Goal: Transaction & Acquisition: Purchase product/service

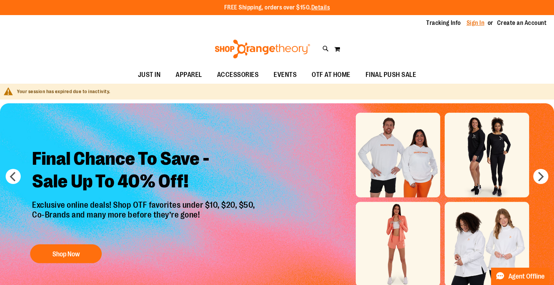
click at [471, 23] on link "Sign In" at bounding box center [475, 23] width 18 height 8
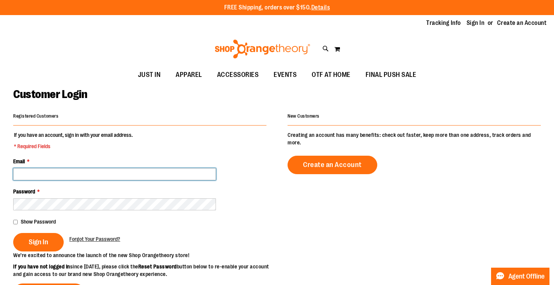
type input "**********"
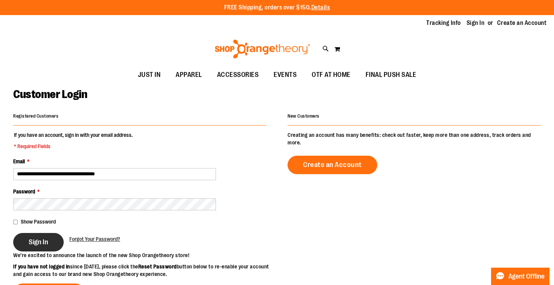
click at [52, 242] on button "Sign In" at bounding box center [38, 242] width 50 height 18
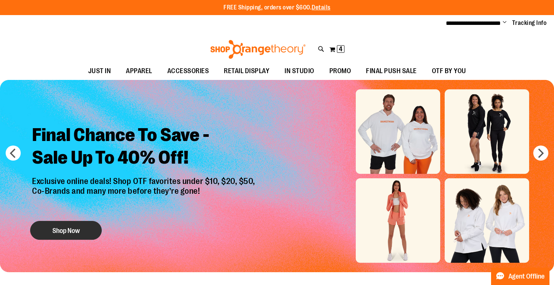
click at [71, 226] on button "Shop Now" at bounding box center [66, 230] width 72 height 19
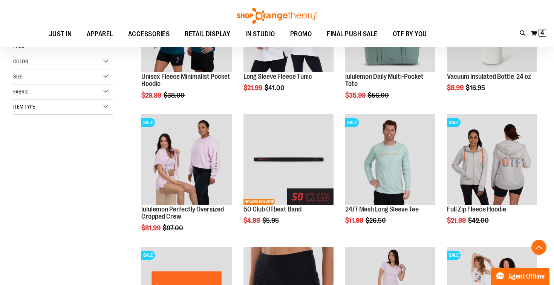
scroll to position [273, 0]
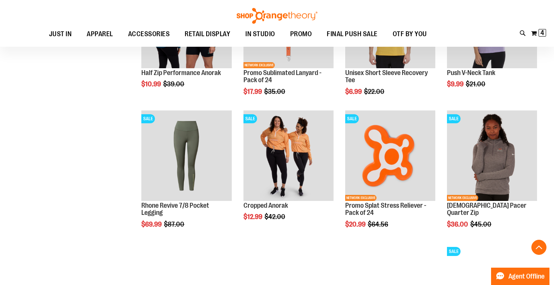
scroll to position [587, 0]
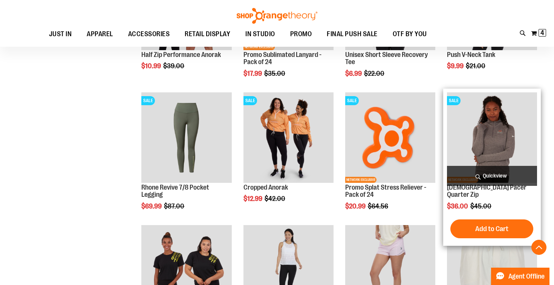
click at [490, 175] on span "Quickview" at bounding box center [492, 176] width 90 height 20
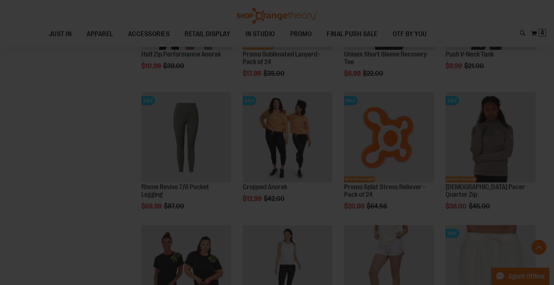
scroll to position [0, 0]
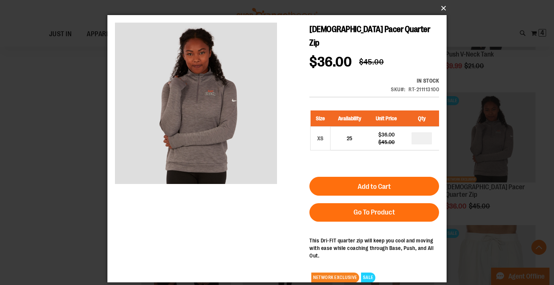
click at [441, 8] on button "×" at bounding box center [279, 8] width 339 height 17
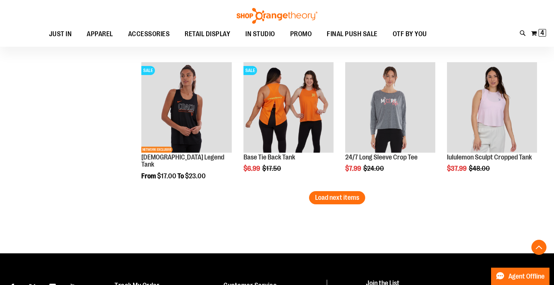
scroll to position [1148, 0]
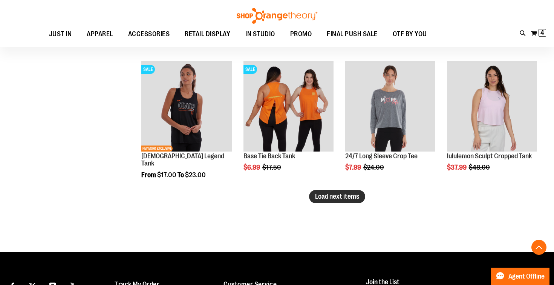
click at [328, 196] on span "Load next items" at bounding box center [337, 196] width 44 height 8
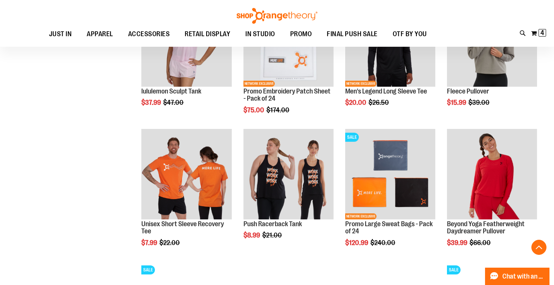
scroll to position [1348, 0]
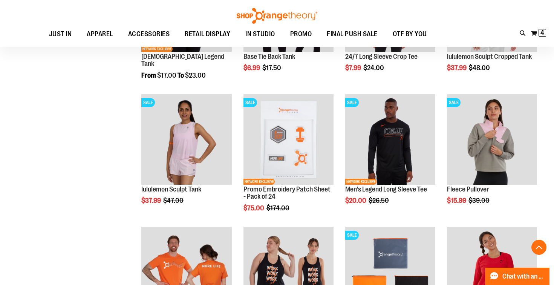
scroll to position [1249, 0]
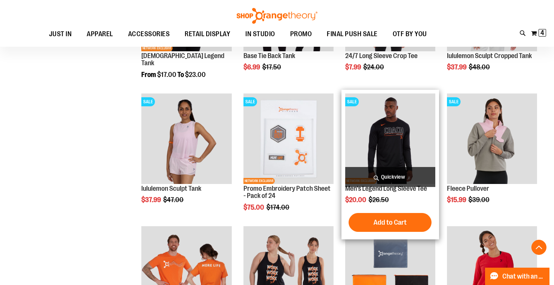
click at [394, 173] on span "Quickview" at bounding box center [390, 177] width 90 height 20
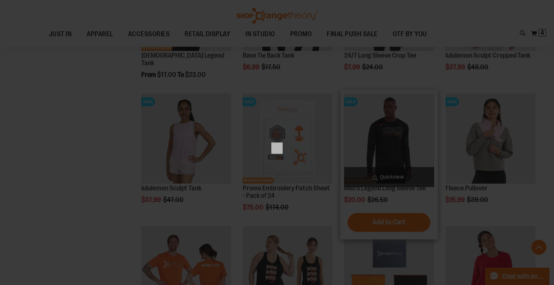
scroll to position [0, 0]
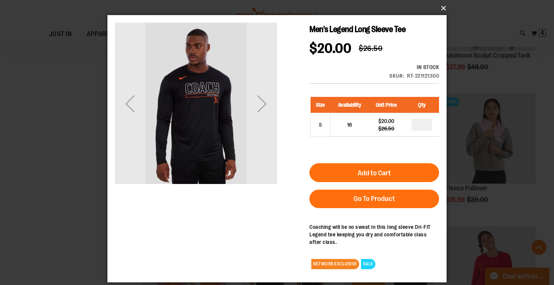
click at [442, 10] on button "×" at bounding box center [279, 8] width 339 height 17
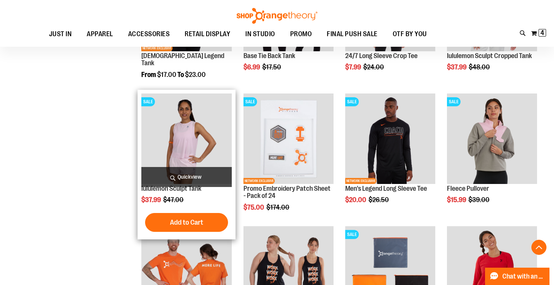
click at [190, 175] on span "Quickview" at bounding box center [186, 177] width 90 height 20
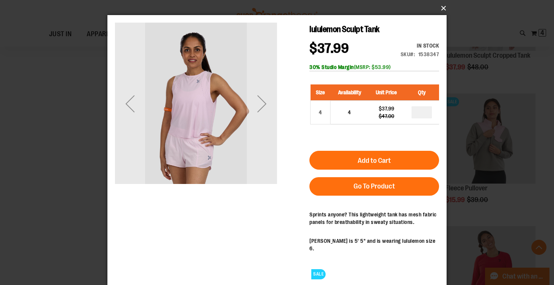
click at [444, 8] on button "×" at bounding box center [279, 8] width 339 height 17
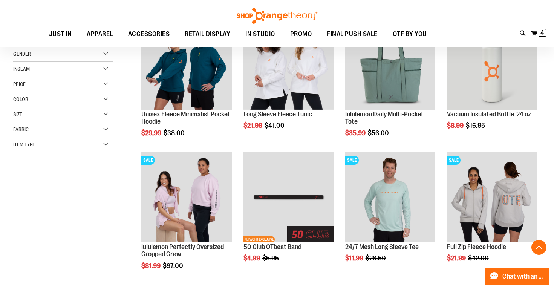
scroll to position [131, 0]
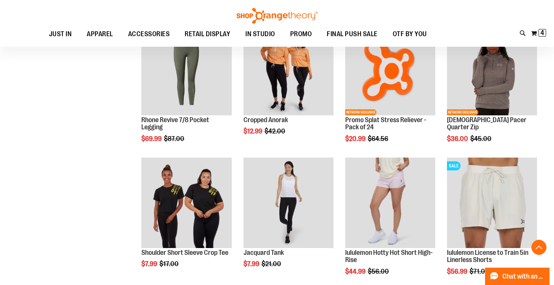
scroll to position [723, 0]
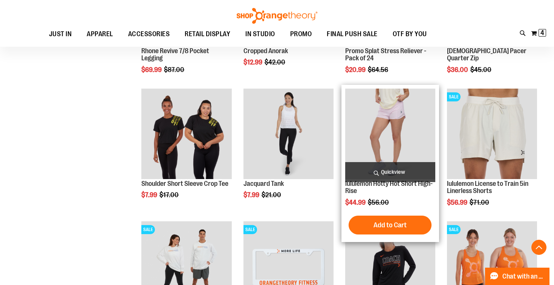
click at [390, 171] on span "Quickview" at bounding box center [390, 172] width 90 height 20
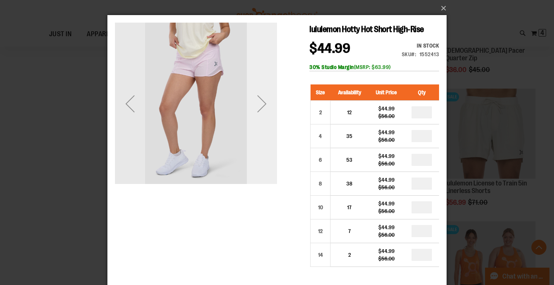
click at [258, 108] on div "Next" at bounding box center [262, 103] width 30 height 30
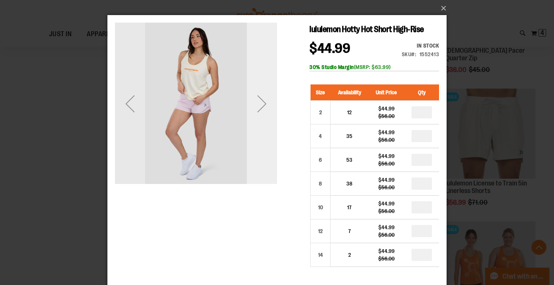
click at [258, 108] on div "Next" at bounding box center [262, 103] width 30 height 30
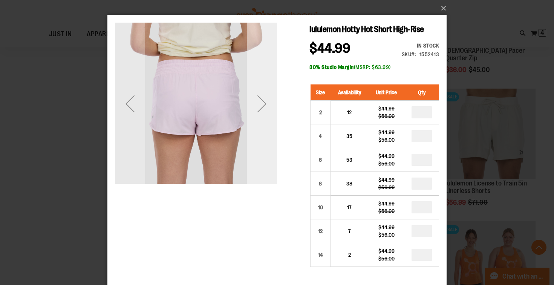
click at [258, 108] on div "Next" at bounding box center [262, 103] width 30 height 30
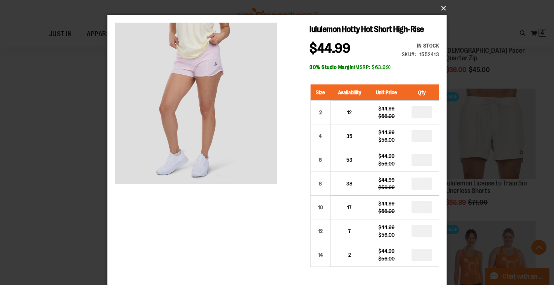
click at [441, 9] on button "×" at bounding box center [279, 8] width 339 height 17
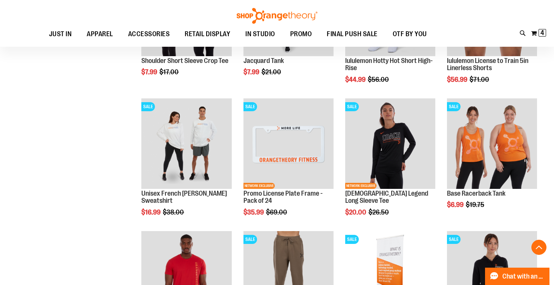
scroll to position [847, 0]
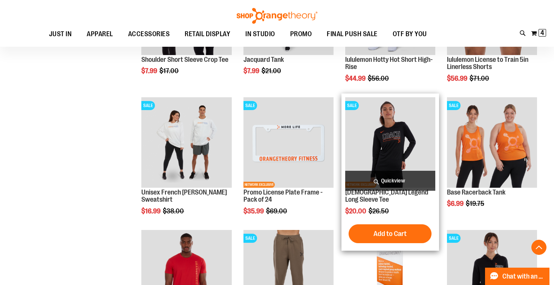
click at [395, 180] on span "Quickview" at bounding box center [390, 181] width 90 height 20
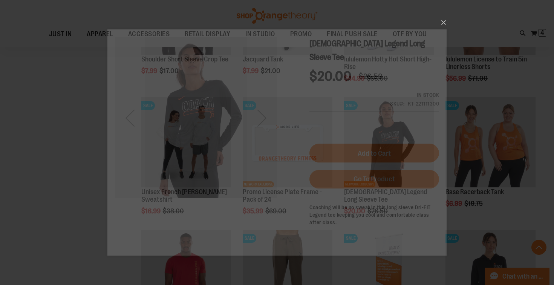
scroll to position [0, 0]
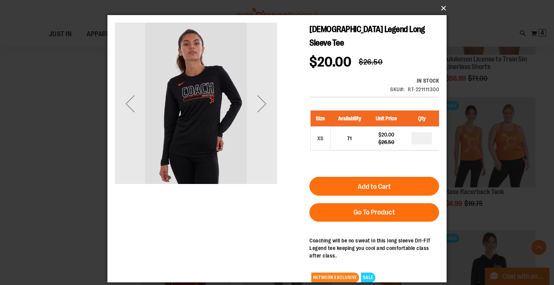
click at [444, 9] on button "×" at bounding box center [279, 8] width 339 height 17
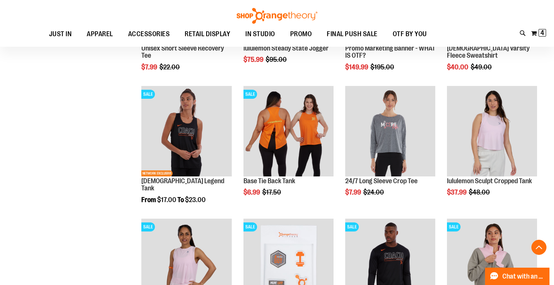
scroll to position [1125, 0]
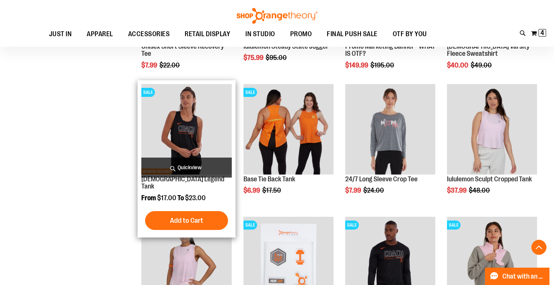
click at [187, 166] on span "Quickview" at bounding box center [186, 167] width 90 height 20
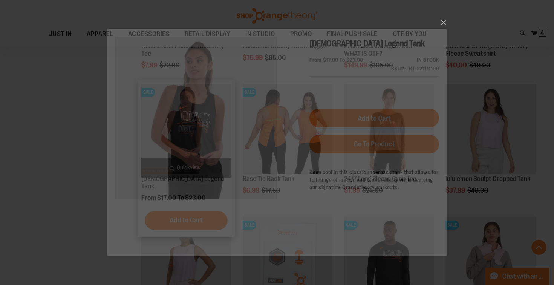
scroll to position [0, 0]
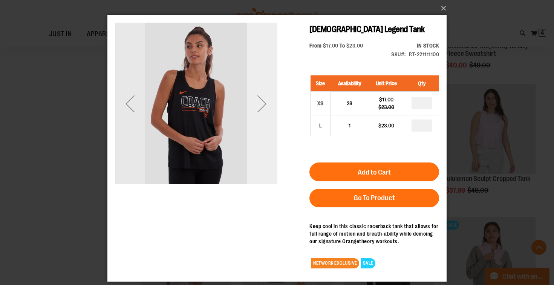
click at [261, 110] on div "Next" at bounding box center [262, 103] width 30 height 30
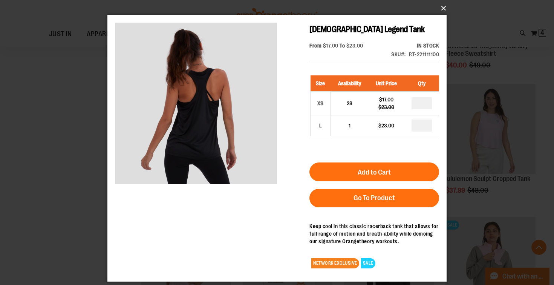
click at [441, 6] on button "×" at bounding box center [279, 8] width 339 height 17
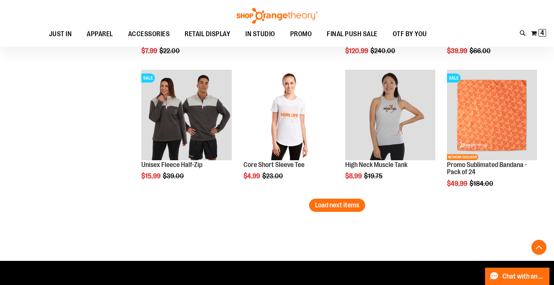
scroll to position [1540, 0]
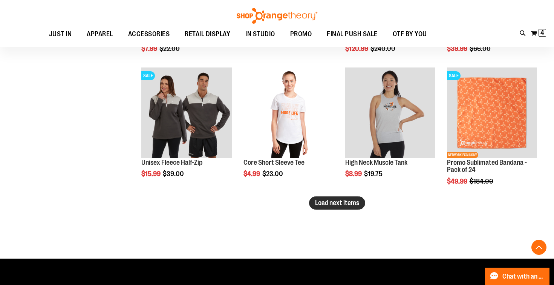
click at [319, 201] on span "Load next items" at bounding box center [337, 203] width 44 height 8
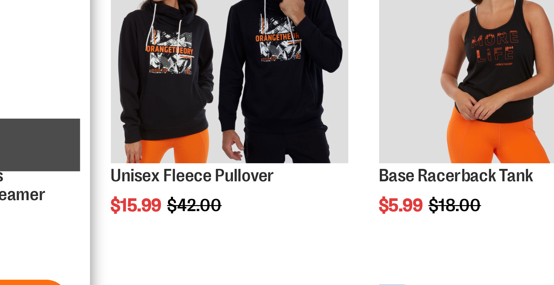
scroll to position [1678, 0]
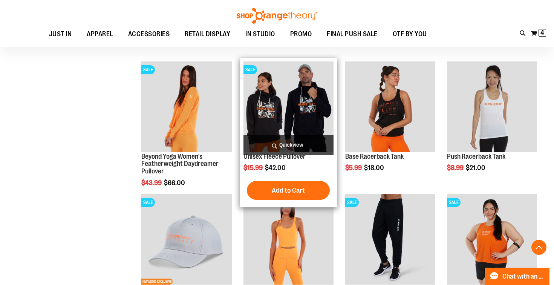
click at [289, 144] on span "Quickview" at bounding box center [288, 145] width 90 height 20
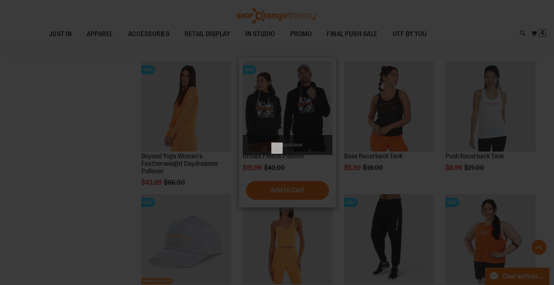
scroll to position [0, 0]
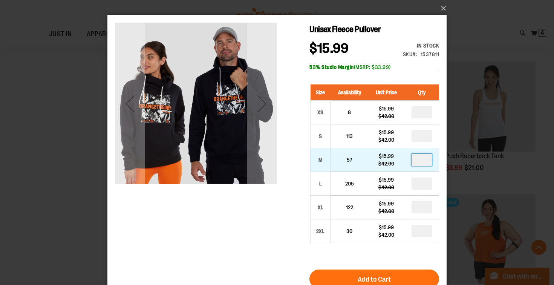
click at [424, 159] on input "number" at bounding box center [421, 160] width 20 height 12
type input "*"
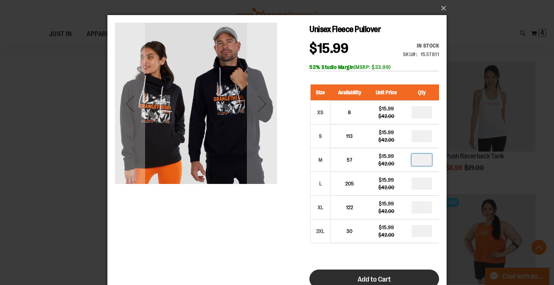
click at [354, 278] on button "Add to Cart" at bounding box center [374, 278] width 130 height 19
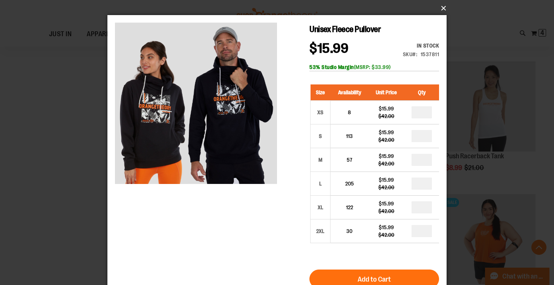
click at [442, 7] on button "×" at bounding box center [279, 8] width 339 height 17
click at [444, 9] on button "×" at bounding box center [279, 8] width 339 height 17
click at [442, 10] on button "×" at bounding box center [279, 8] width 339 height 17
click at [443, 9] on button "×" at bounding box center [279, 8] width 339 height 17
click at [482, 15] on div "×" at bounding box center [277, 142] width 554 height 285
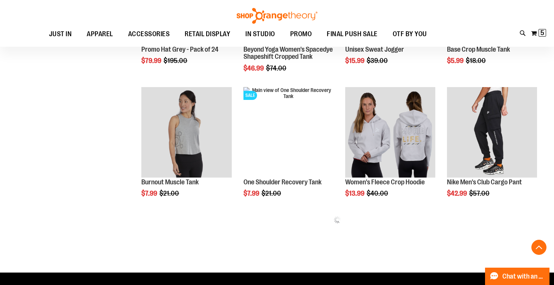
scroll to position [347, 0]
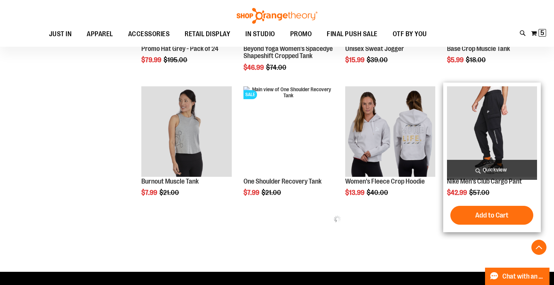
click at [495, 169] on span "Quickview" at bounding box center [492, 170] width 90 height 20
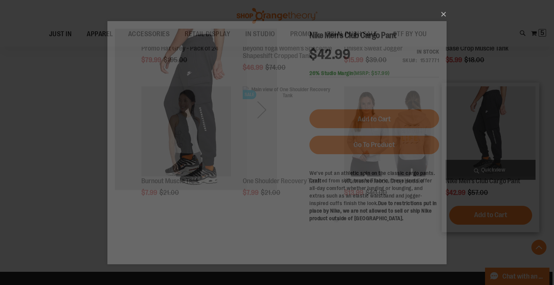
scroll to position [0, 0]
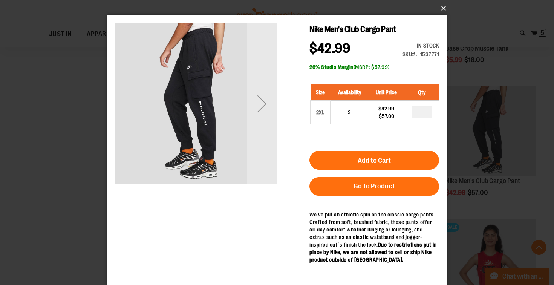
click at [444, 7] on button "×" at bounding box center [279, 8] width 339 height 17
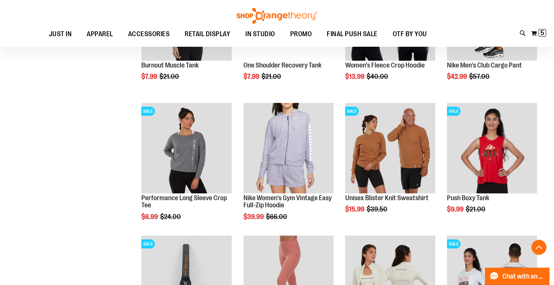
scroll to position [468, 0]
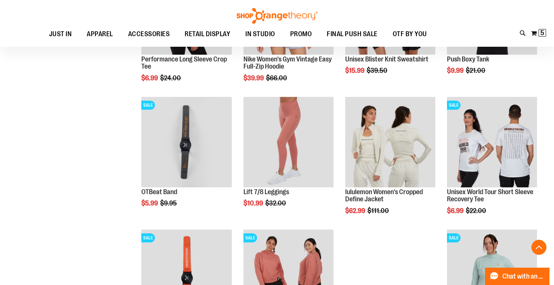
scroll to position [604, 0]
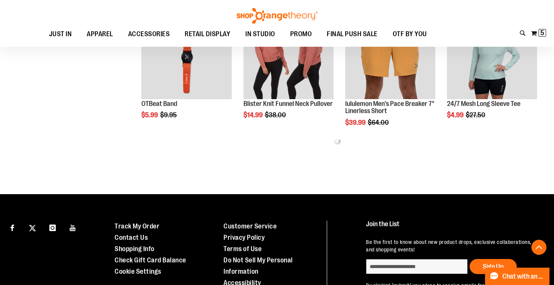
scroll to position [822, 0]
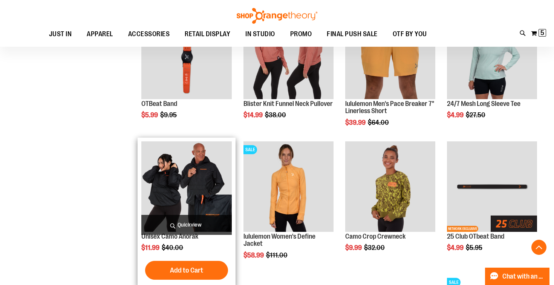
click at [183, 224] on span "Quickview" at bounding box center [186, 225] width 90 height 20
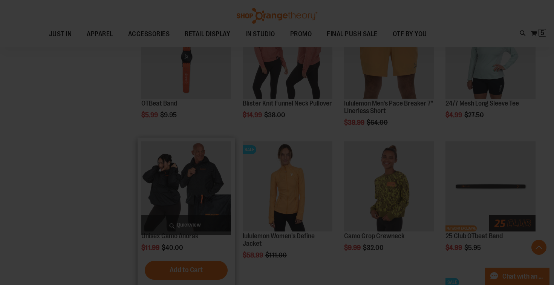
scroll to position [0, 0]
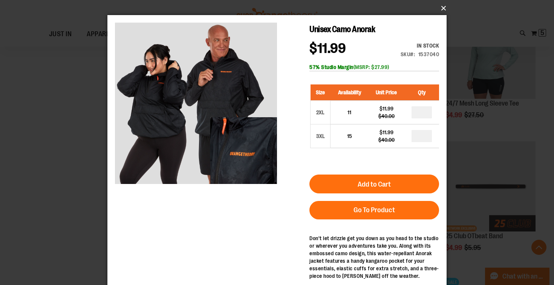
click at [442, 8] on button "×" at bounding box center [279, 8] width 339 height 17
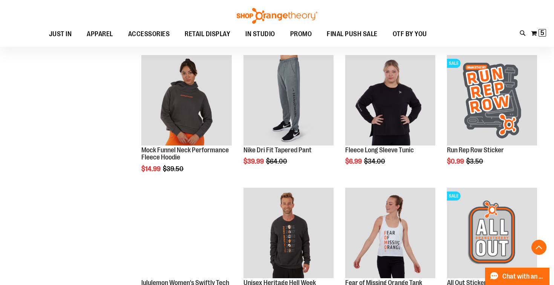
scroll to position [1041, 0]
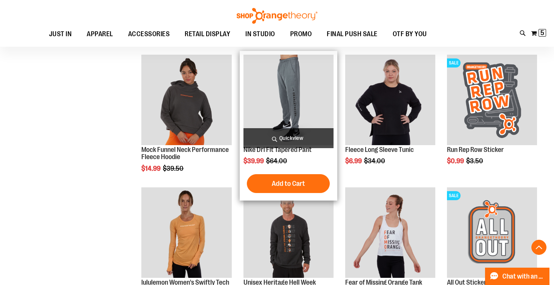
click at [289, 139] on span "Quickview" at bounding box center [288, 138] width 90 height 20
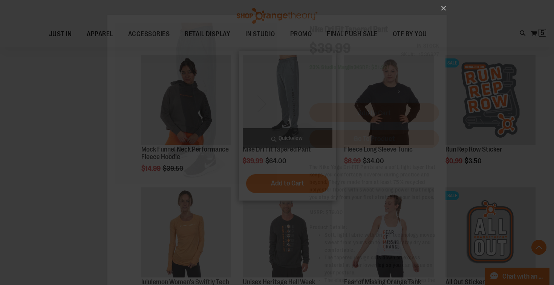
scroll to position [0, 0]
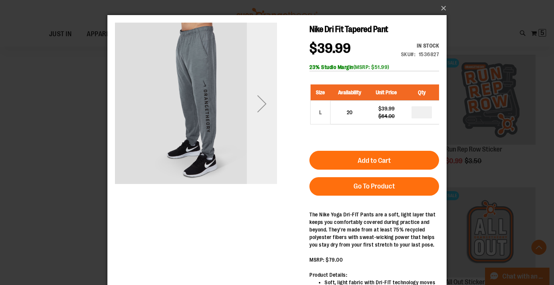
click at [261, 110] on div "Next" at bounding box center [262, 103] width 30 height 30
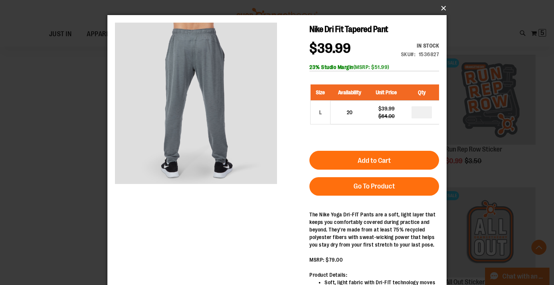
click at [441, 10] on button "×" at bounding box center [279, 8] width 339 height 17
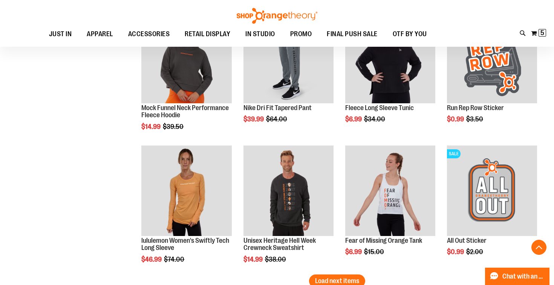
scroll to position [1099, 0]
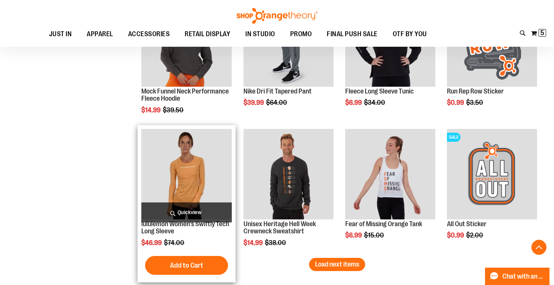
click at [189, 212] on span "Quickview" at bounding box center [186, 212] width 90 height 20
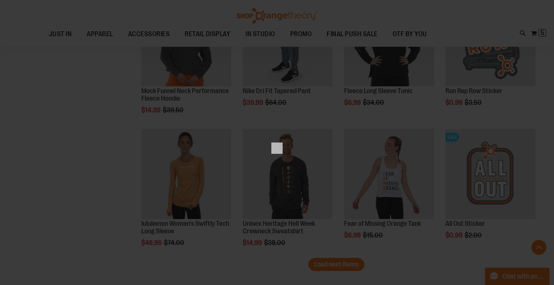
scroll to position [0, 0]
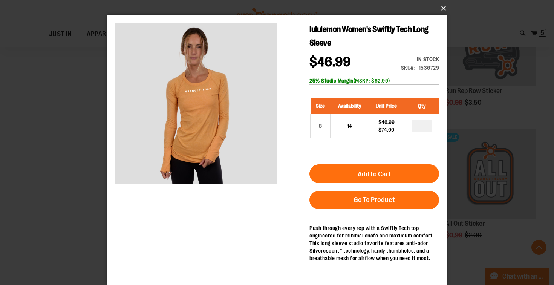
click at [443, 9] on button "×" at bounding box center [279, 8] width 339 height 17
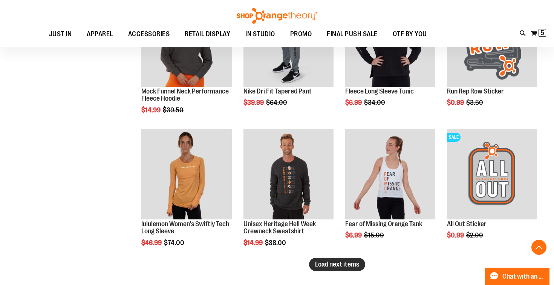
click at [319, 262] on span "Load next items" at bounding box center [337, 264] width 44 height 8
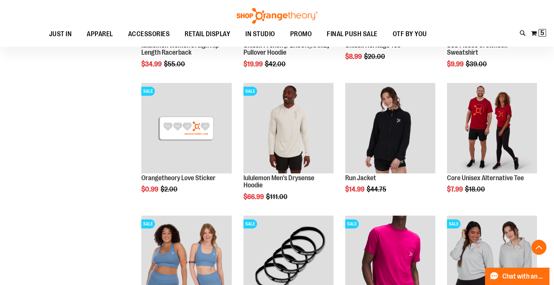
scroll to position [1411, 0]
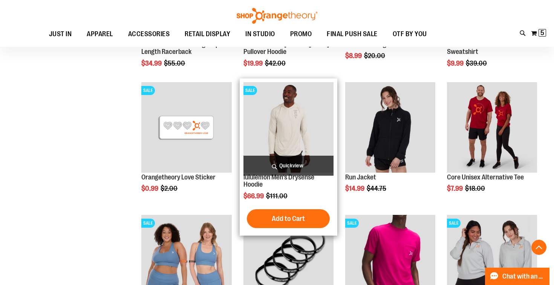
click at [289, 165] on span "Quickview" at bounding box center [288, 166] width 90 height 20
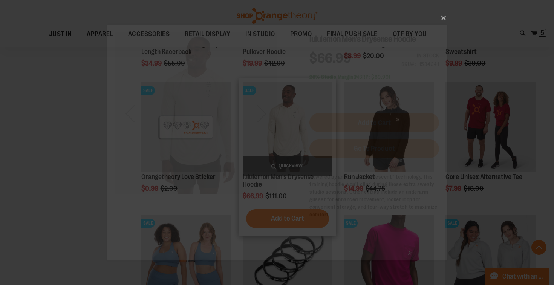
scroll to position [0, 0]
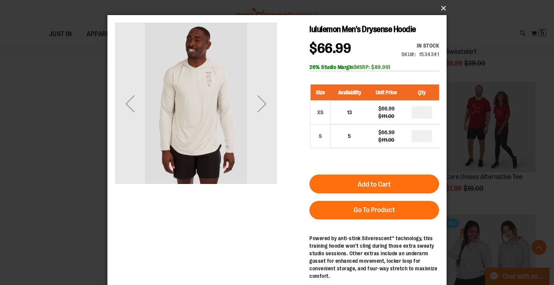
click at [441, 10] on button "×" at bounding box center [279, 8] width 339 height 17
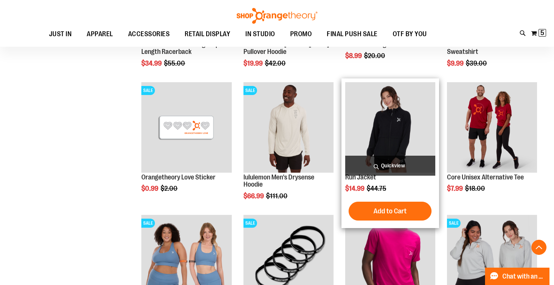
click at [389, 167] on span "Quickview" at bounding box center [390, 166] width 90 height 20
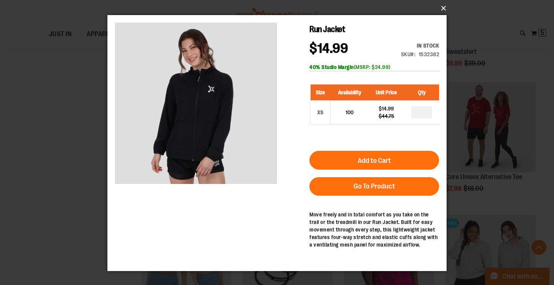
click at [442, 9] on button "×" at bounding box center [279, 8] width 339 height 17
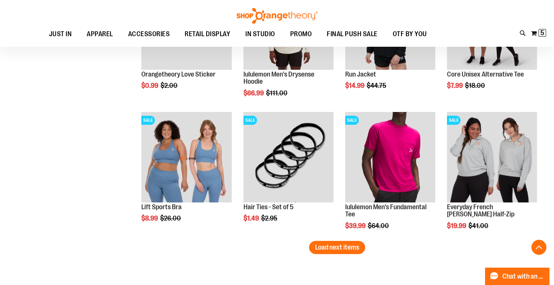
scroll to position [1520, 0]
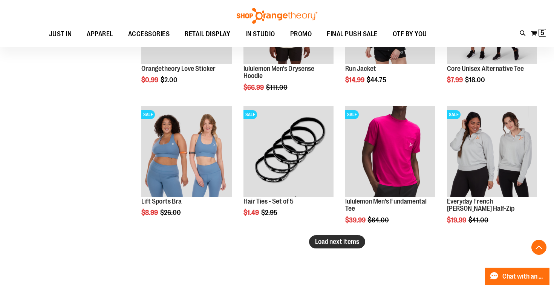
click at [346, 245] on span "Load next items" at bounding box center [337, 242] width 44 height 8
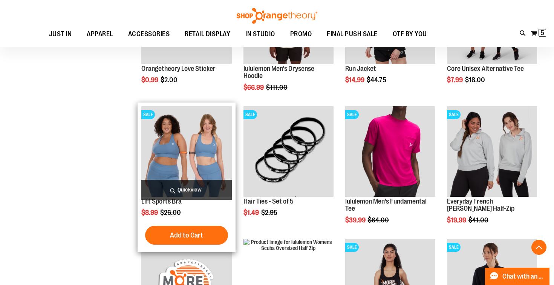
click at [178, 190] on span "Quickview" at bounding box center [186, 190] width 90 height 20
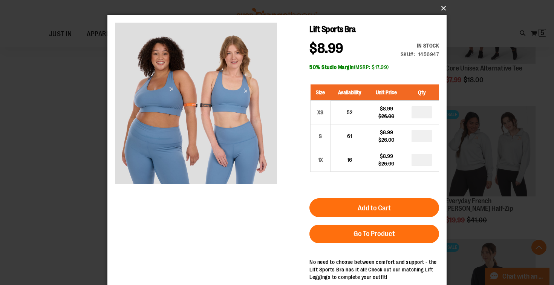
click at [443, 6] on button "×" at bounding box center [279, 8] width 339 height 17
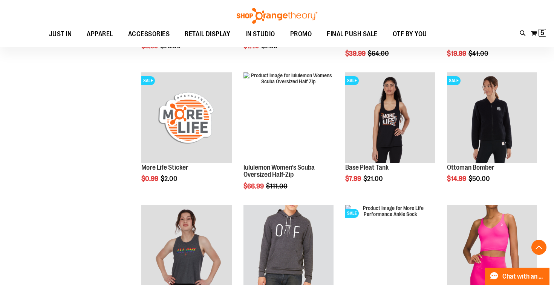
scroll to position [1687, 0]
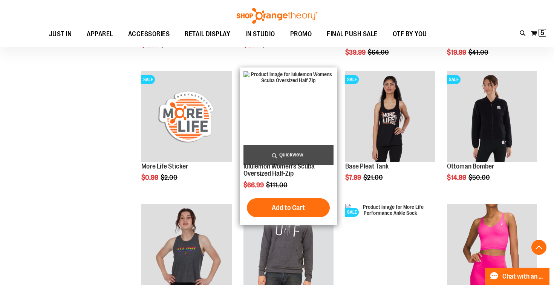
click at [291, 156] on span "Quickview" at bounding box center [288, 155] width 90 height 20
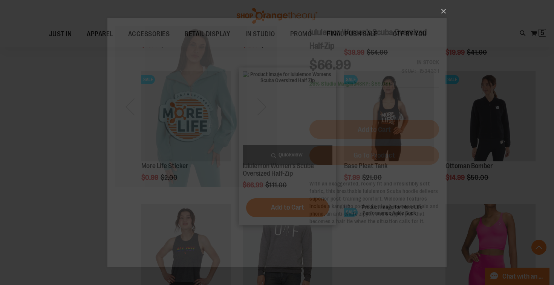
scroll to position [0, 0]
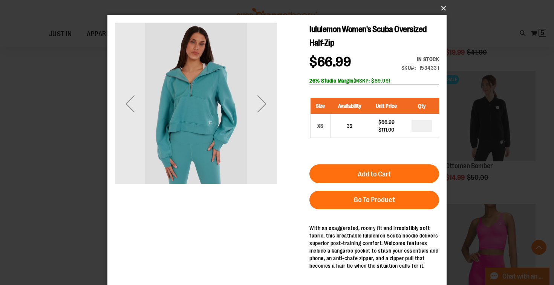
click at [441, 8] on button "×" at bounding box center [279, 8] width 339 height 17
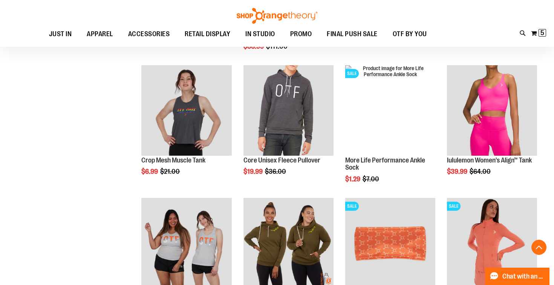
scroll to position [1827, 0]
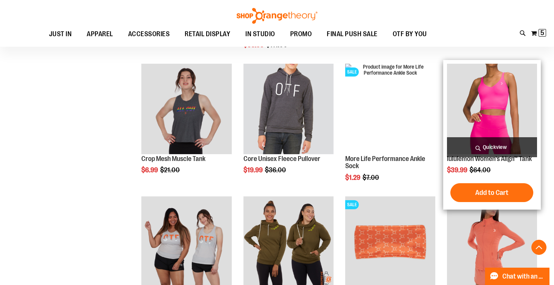
click at [492, 147] on span "Quickview" at bounding box center [492, 147] width 90 height 20
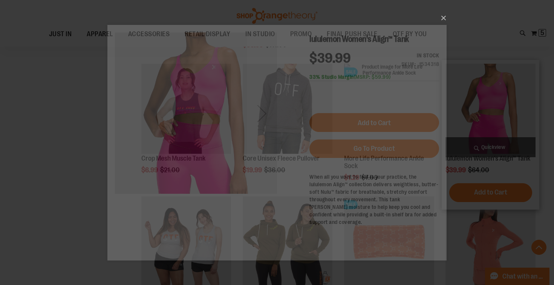
scroll to position [0, 0]
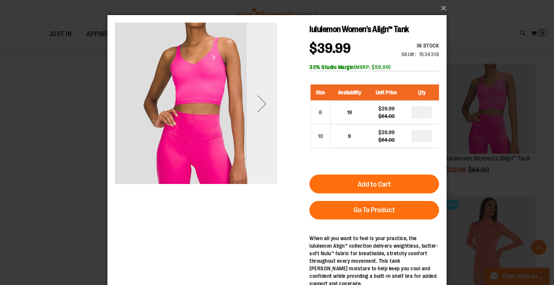
click at [263, 107] on div "Next" at bounding box center [262, 103] width 30 height 30
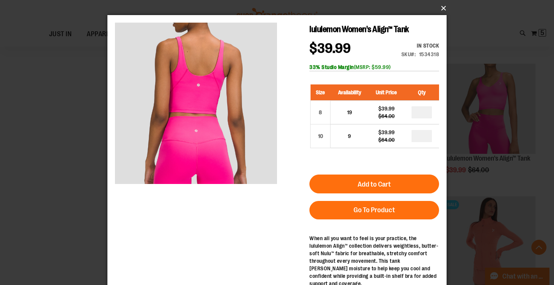
click at [440, 8] on button "×" at bounding box center [279, 8] width 339 height 17
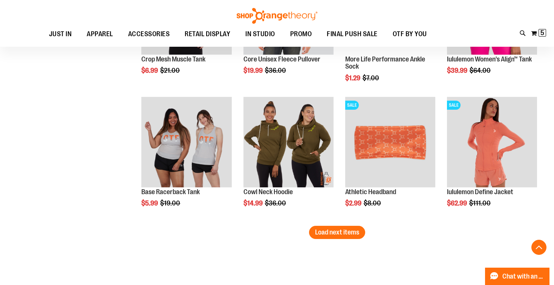
scroll to position [1931, 0]
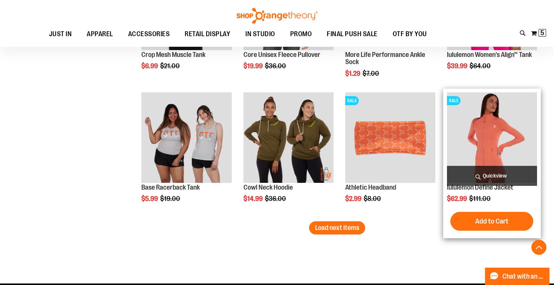
click at [486, 174] on span "Quickview" at bounding box center [492, 176] width 90 height 20
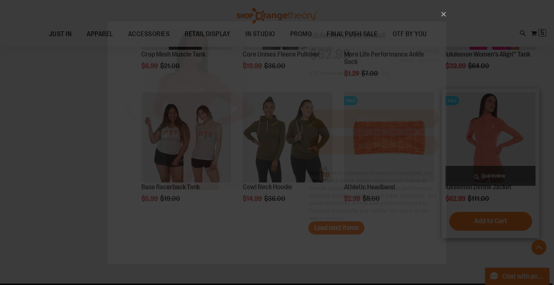
scroll to position [0, 0]
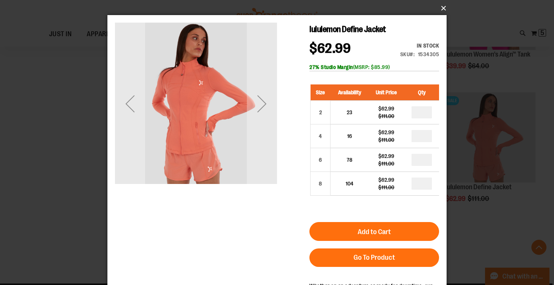
click at [442, 8] on button "×" at bounding box center [279, 8] width 339 height 17
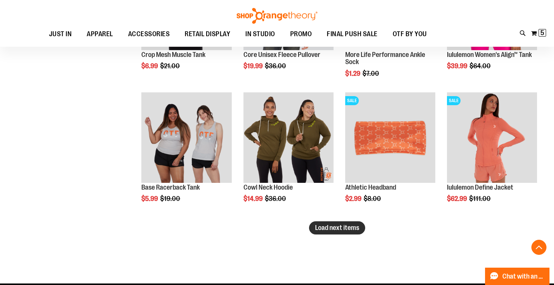
click at [341, 231] on span "Load next items" at bounding box center [337, 228] width 44 height 8
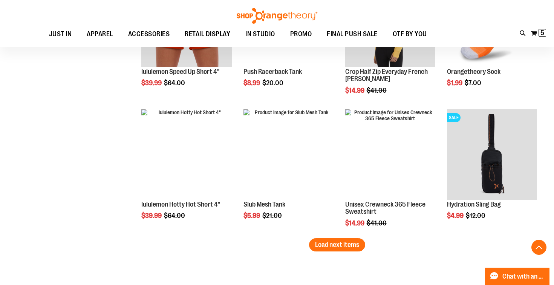
scroll to position [2315, 0]
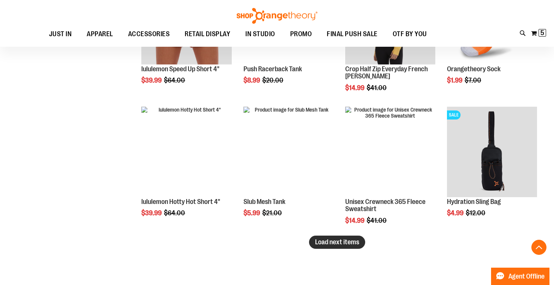
click at [351, 242] on span "Load next items" at bounding box center [337, 242] width 44 height 8
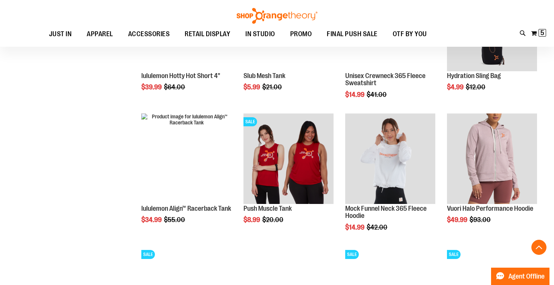
scroll to position [2447, 0]
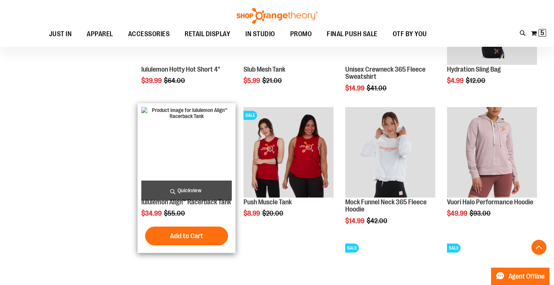
click at [188, 190] on span "Quickview" at bounding box center [186, 190] width 90 height 20
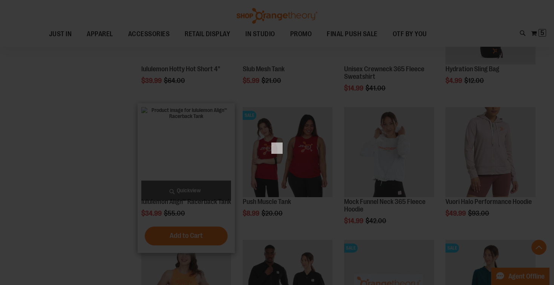
scroll to position [0, 0]
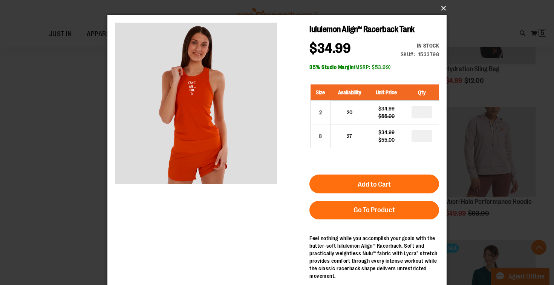
click at [441, 8] on button "×" at bounding box center [279, 8] width 339 height 17
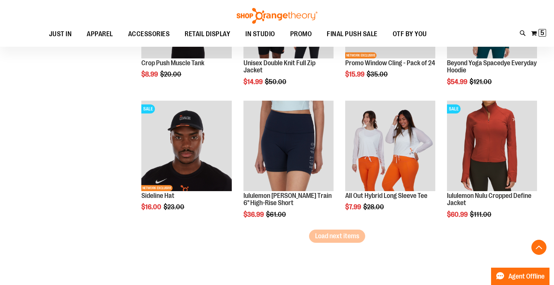
scroll to position [2742, 0]
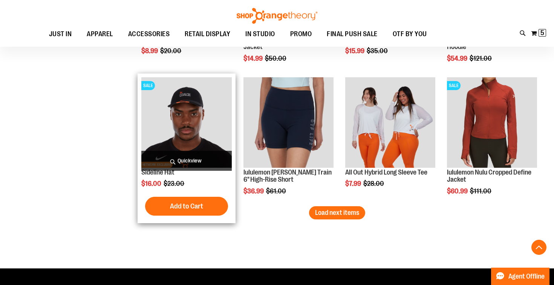
click at [185, 162] on span "Quickview" at bounding box center [186, 161] width 90 height 20
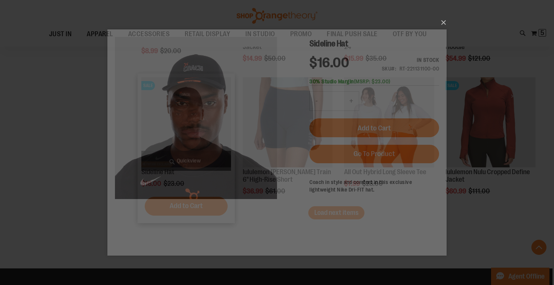
scroll to position [0, 0]
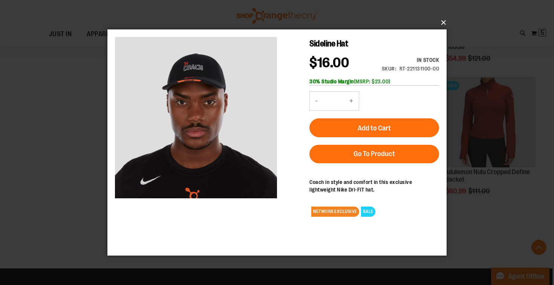
click at [444, 22] on button "×" at bounding box center [279, 22] width 339 height 17
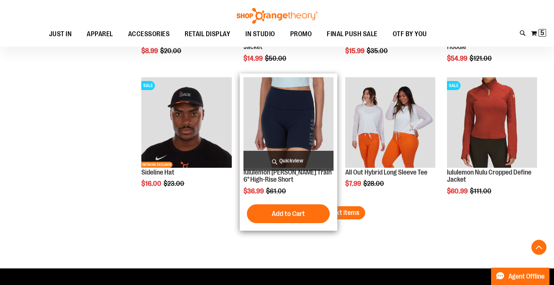
click at [290, 160] on span "Quickview" at bounding box center [288, 161] width 90 height 20
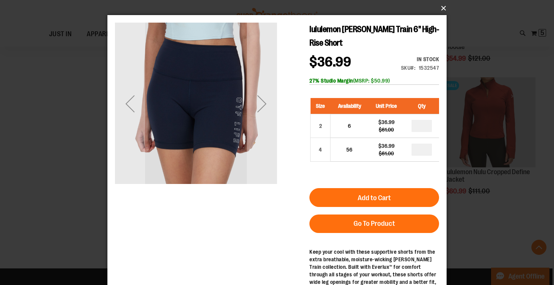
click at [443, 8] on button "×" at bounding box center [279, 8] width 339 height 17
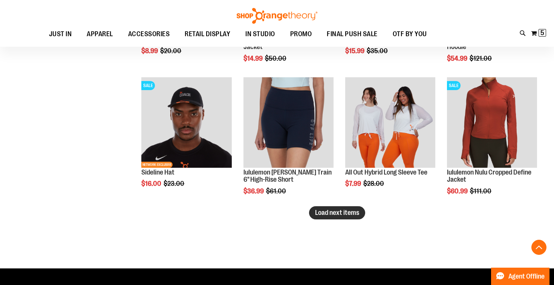
click at [356, 215] on span "Load next items" at bounding box center [337, 213] width 44 height 8
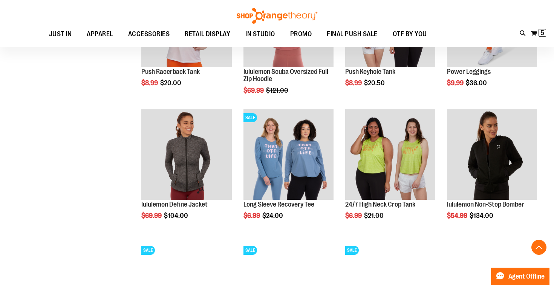
scroll to position [2991, 0]
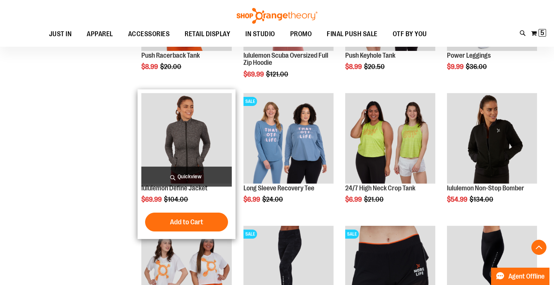
click at [183, 172] on span "Quickview" at bounding box center [186, 176] width 90 height 20
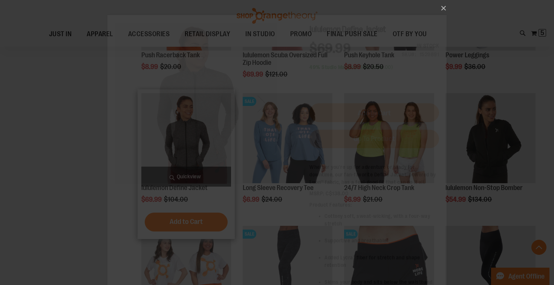
scroll to position [0, 0]
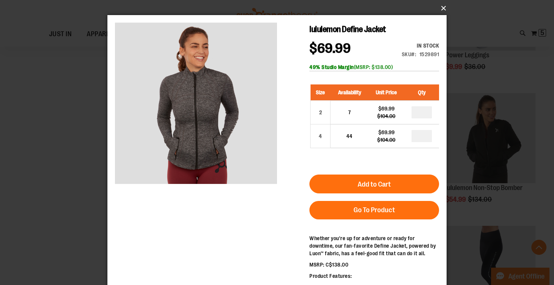
click at [444, 7] on button "×" at bounding box center [279, 8] width 339 height 17
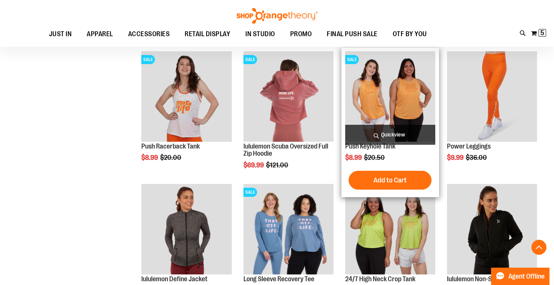
scroll to position [2891, 0]
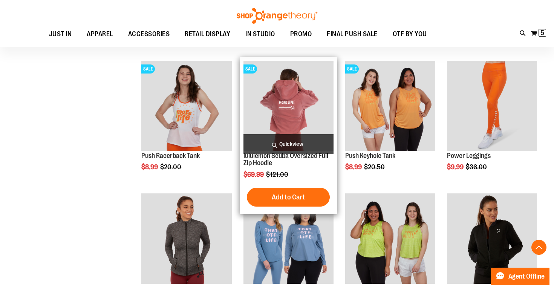
click at [285, 142] on span "Quickview" at bounding box center [288, 144] width 90 height 20
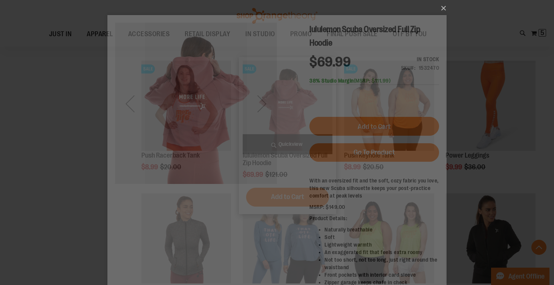
scroll to position [0, 0]
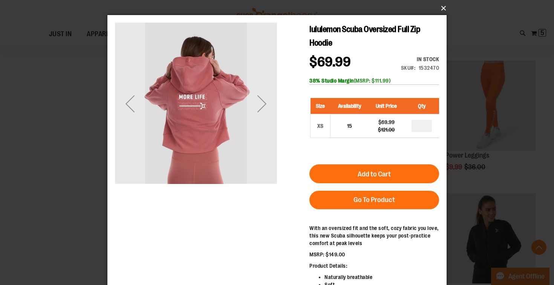
click at [443, 8] on button "×" at bounding box center [279, 8] width 339 height 17
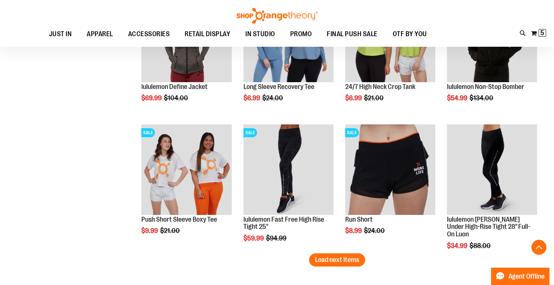
scroll to position [3094, 0]
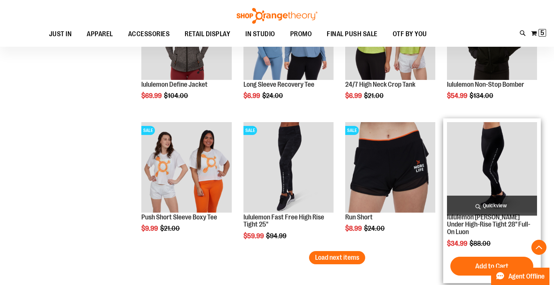
click at [491, 208] on span "Quickview" at bounding box center [492, 205] width 90 height 20
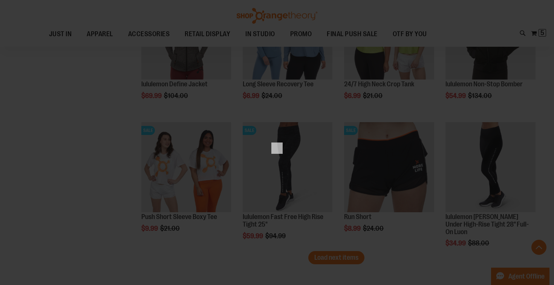
scroll to position [0, 0]
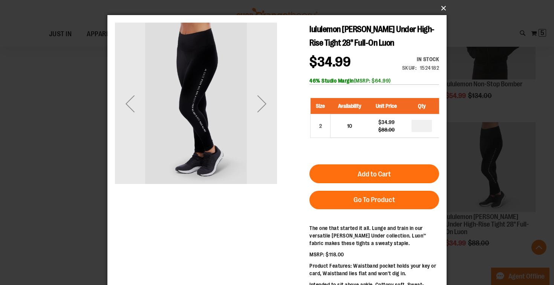
click at [442, 8] on button "×" at bounding box center [279, 8] width 339 height 17
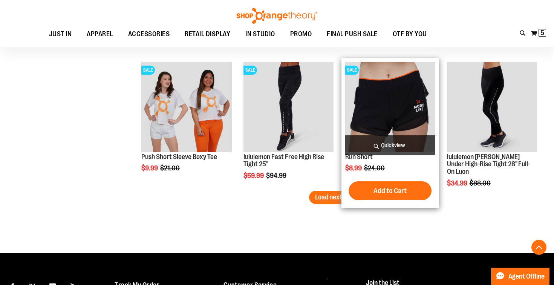
scroll to position [3156, 0]
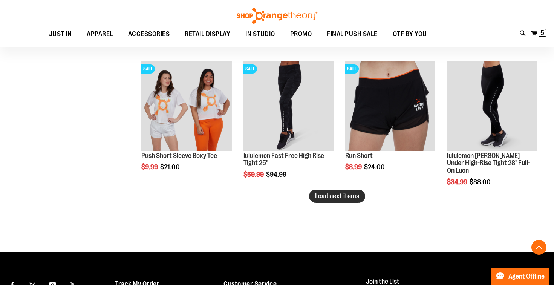
click at [330, 195] on span "Load next items" at bounding box center [337, 196] width 44 height 8
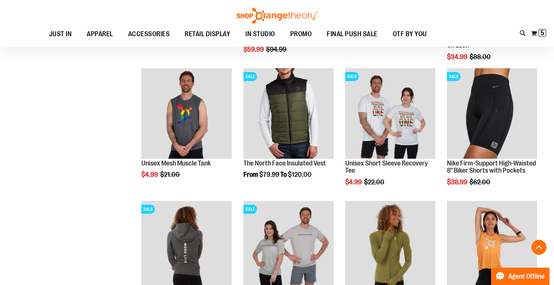
scroll to position [3285, 0]
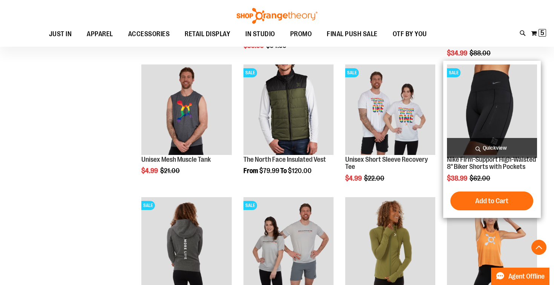
click at [494, 143] on span "Quickview" at bounding box center [492, 148] width 90 height 20
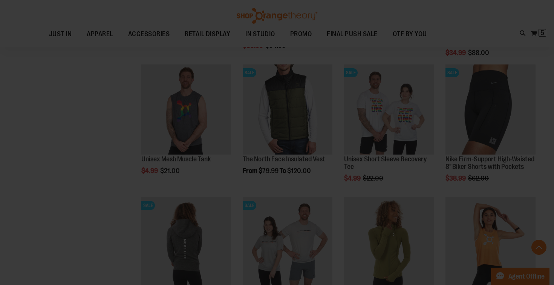
scroll to position [0, 0]
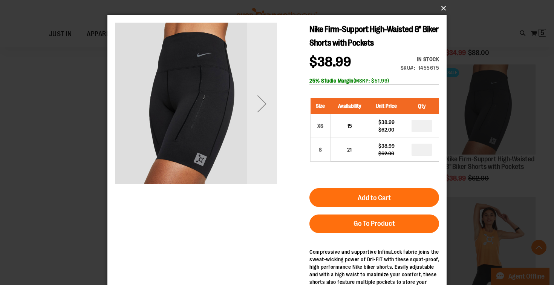
click at [442, 9] on button "×" at bounding box center [279, 8] width 339 height 17
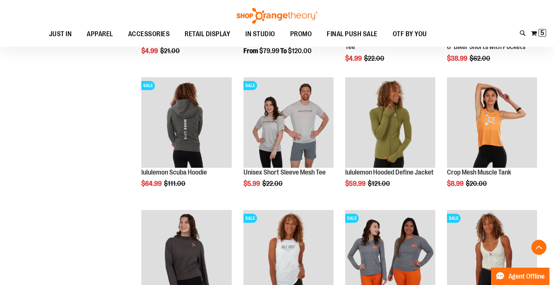
scroll to position [3408, 0]
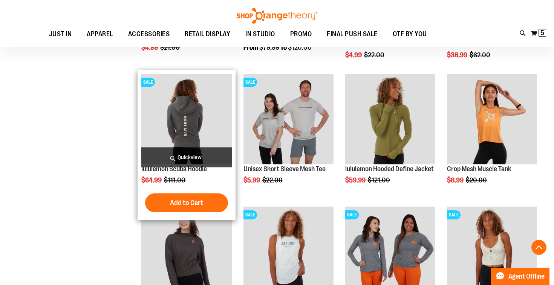
click at [190, 157] on span "Quickview" at bounding box center [186, 157] width 90 height 20
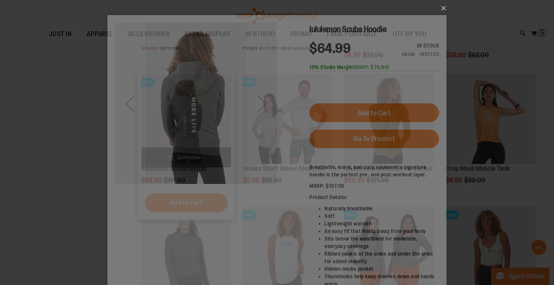
scroll to position [0, 0]
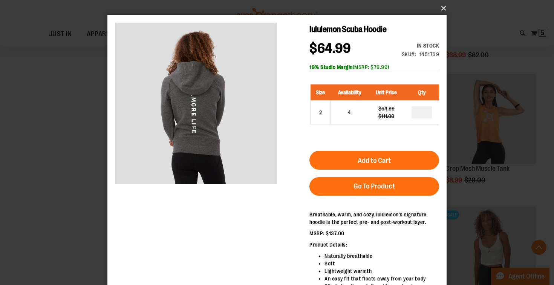
click at [440, 10] on button "×" at bounding box center [279, 8] width 339 height 17
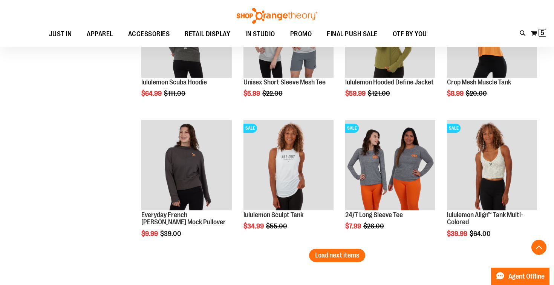
scroll to position [3500, 0]
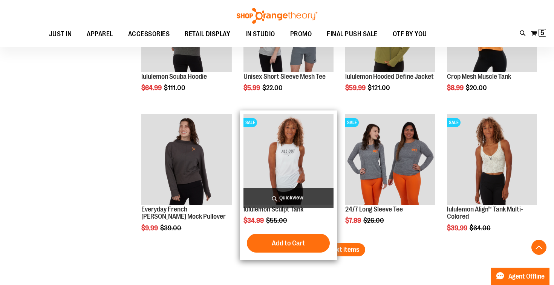
click at [288, 194] on span "Quickview" at bounding box center [288, 198] width 90 height 20
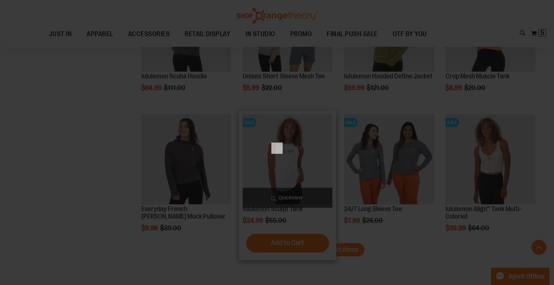
scroll to position [0, 0]
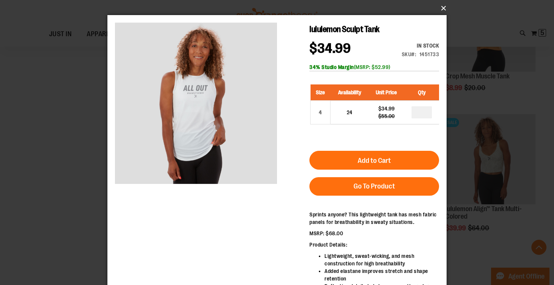
click at [441, 8] on button "×" at bounding box center [279, 8] width 339 height 17
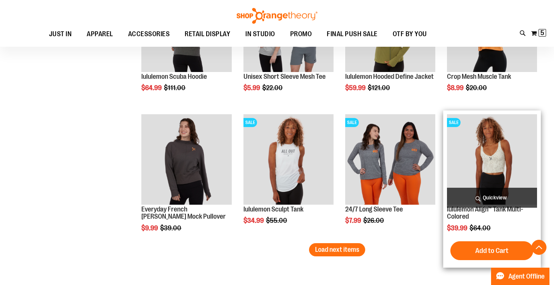
click at [491, 196] on span "Quickview" at bounding box center [492, 198] width 90 height 20
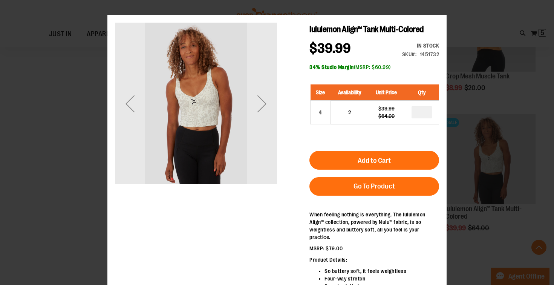
click at [440, 9] on button "×" at bounding box center [279, 8] width 339 height 17
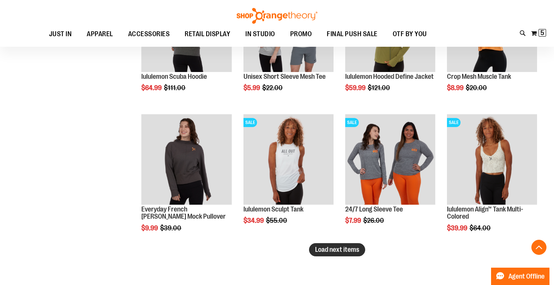
click at [328, 250] on span "Load next items" at bounding box center [337, 250] width 44 height 8
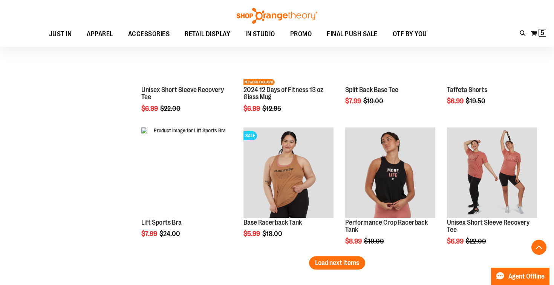
scroll to position [3888, 0]
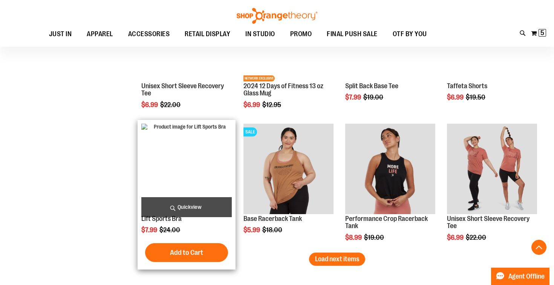
click at [185, 207] on span "Quickview" at bounding box center [186, 207] width 90 height 20
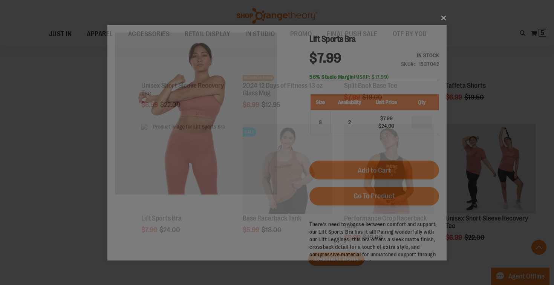
scroll to position [0, 0]
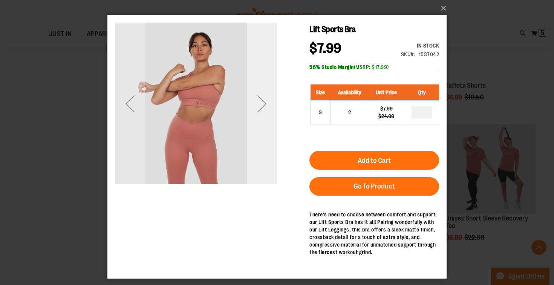
click at [262, 105] on div "Next" at bounding box center [262, 103] width 30 height 30
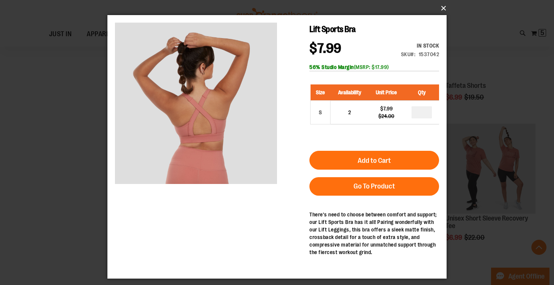
click at [442, 9] on button "×" at bounding box center [279, 8] width 339 height 17
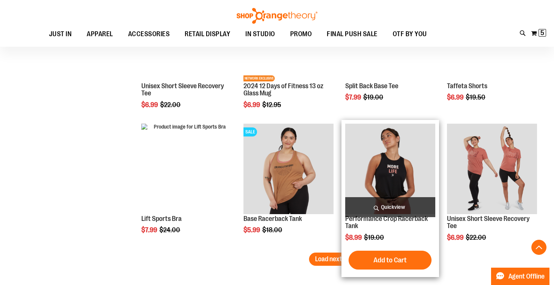
click at [394, 206] on span "Quickview" at bounding box center [390, 207] width 90 height 20
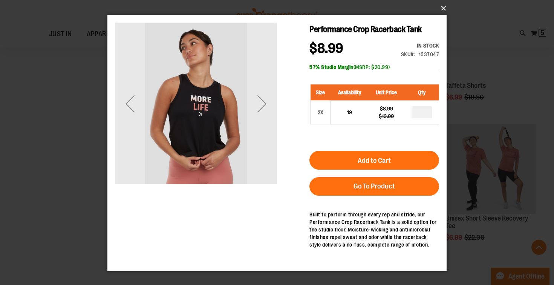
click at [441, 6] on button "×" at bounding box center [279, 8] width 339 height 17
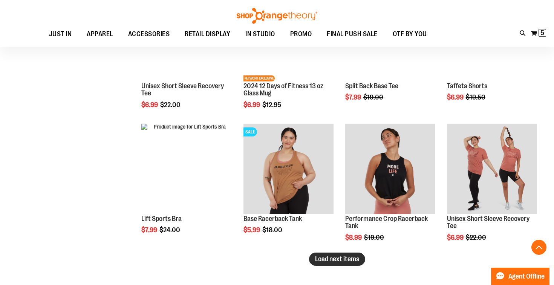
click at [321, 261] on span "Load next items" at bounding box center [337, 259] width 44 height 8
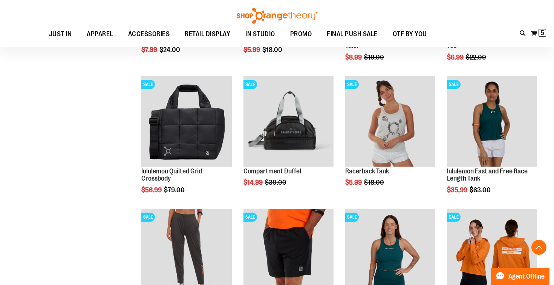
scroll to position [4070, 0]
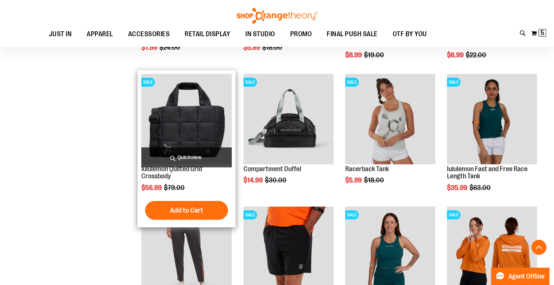
click at [183, 160] on span "Quickview" at bounding box center [186, 157] width 90 height 20
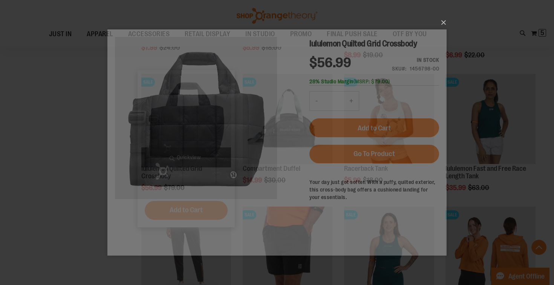
scroll to position [0, 0]
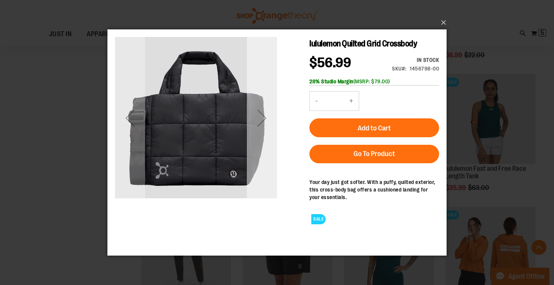
click at [268, 122] on div "Next" at bounding box center [262, 118] width 30 height 30
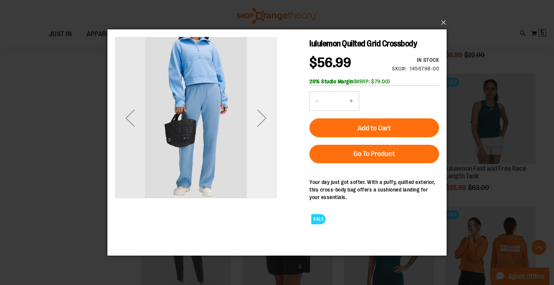
click at [268, 122] on div "Next" at bounding box center [262, 118] width 30 height 30
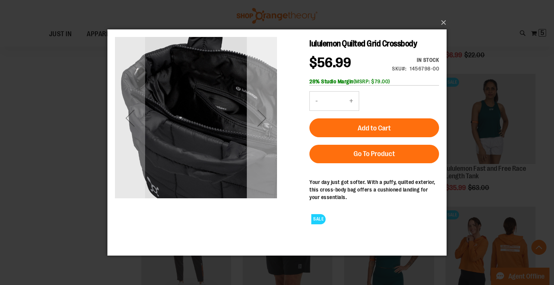
click at [262, 120] on div "Next" at bounding box center [262, 118] width 30 height 30
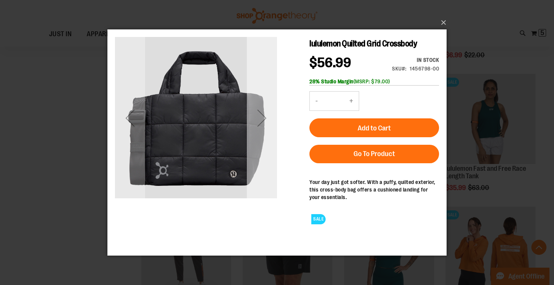
click at [262, 120] on div "Next" at bounding box center [262, 118] width 30 height 30
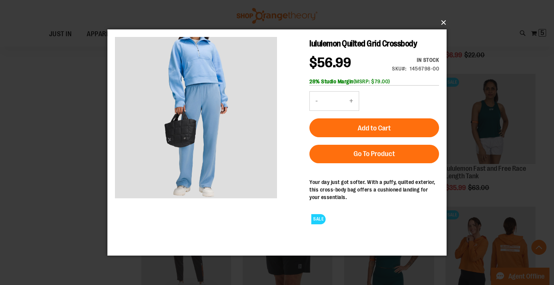
click at [441, 21] on button "×" at bounding box center [279, 22] width 339 height 17
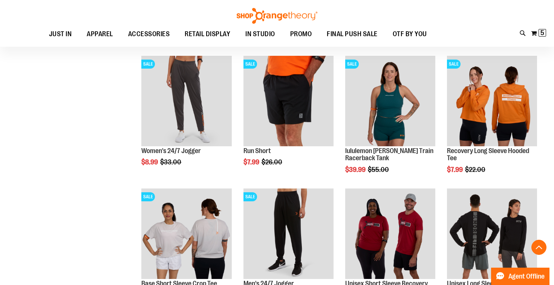
scroll to position [4221, 0]
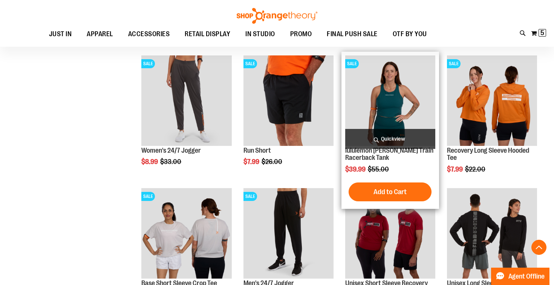
click at [393, 139] on span "Quickview" at bounding box center [390, 139] width 90 height 20
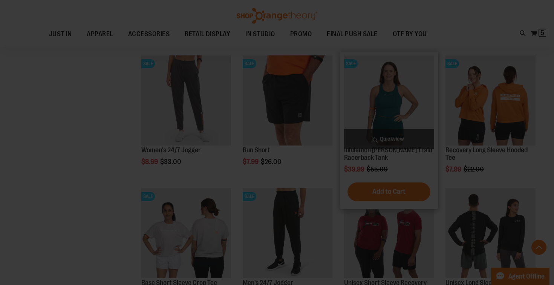
scroll to position [0, 0]
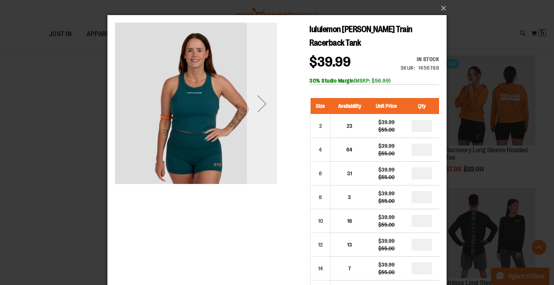
click at [262, 105] on div "Next" at bounding box center [262, 103] width 30 height 30
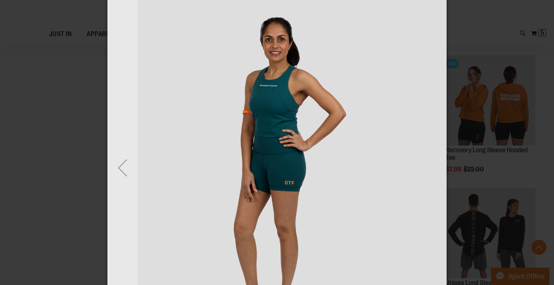
scroll to position [0, 0]
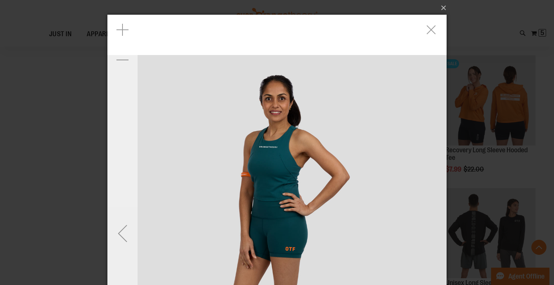
click at [122, 239] on div "Previous" at bounding box center [122, 233] width 30 height 30
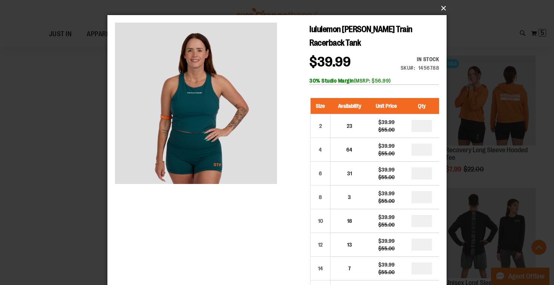
scroll to position [0, 0]
click at [444, 7] on button "×" at bounding box center [279, 8] width 339 height 17
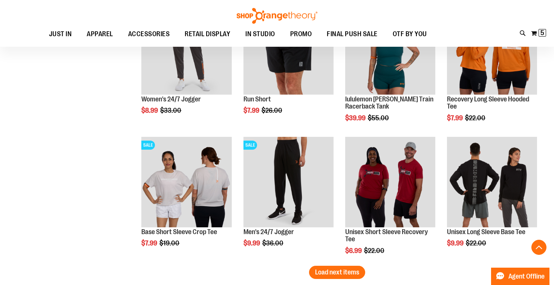
scroll to position [4312, 0]
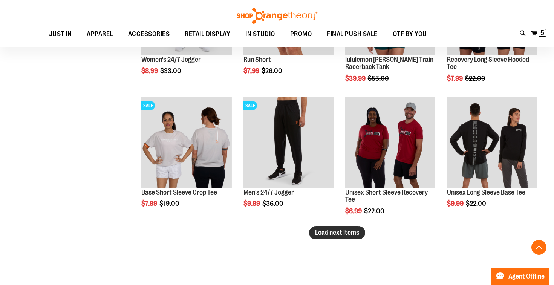
click at [331, 233] on span "Load next items" at bounding box center [337, 233] width 44 height 8
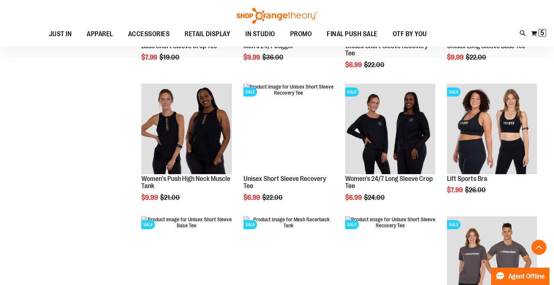
scroll to position [4459, 0]
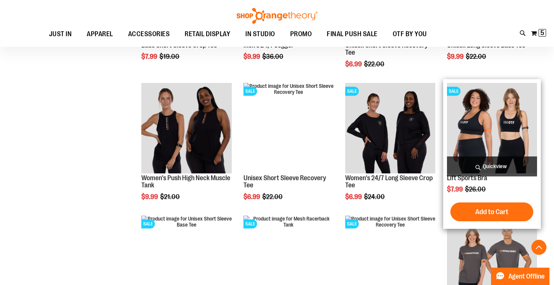
click at [486, 168] on span "Quickview" at bounding box center [492, 166] width 90 height 20
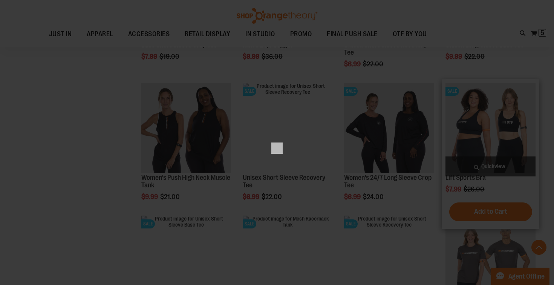
scroll to position [0, 0]
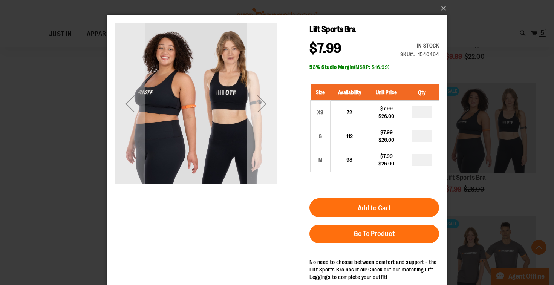
click at [251, 118] on div "Next" at bounding box center [262, 103] width 30 height 30
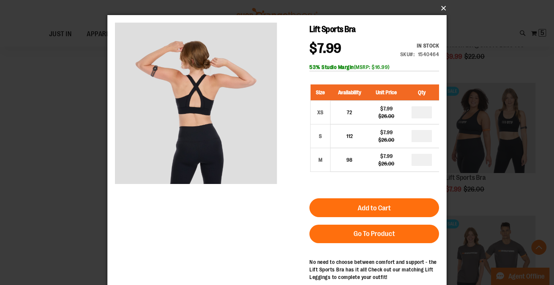
click at [444, 8] on button "×" at bounding box center [279, 8] width 339 height 17
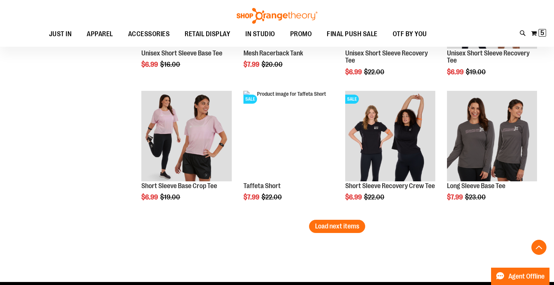
scroll to position [4733, 0]
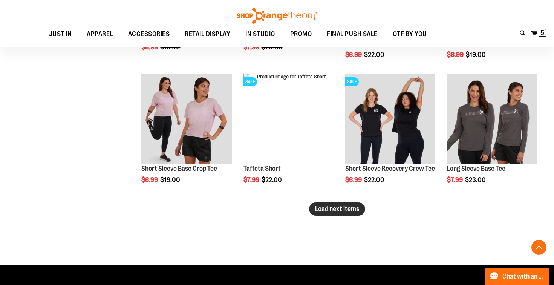
click at [320, 210] on span "Load next items" at bounding box center [337, 209] width 44 height 8
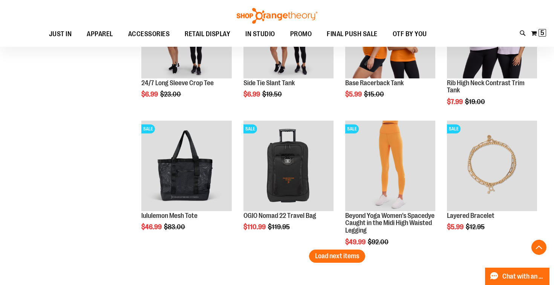
scroll to position [5089, 0]
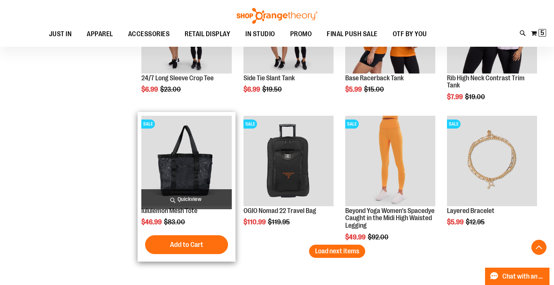
click at [186, 199] on span "Quickview" at bounding box center [186, 199] width 90 height 20
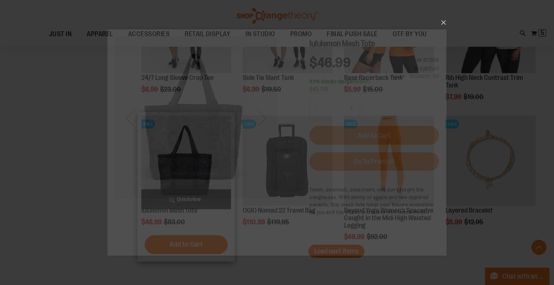
scroll to position [0, 0]
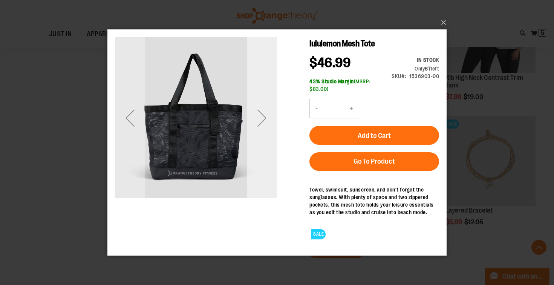
click at [265, 126] on div "Next" at bounding box center [262, 118] width 30 height 30
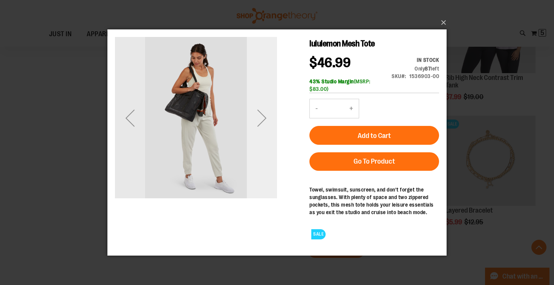
click at [264, 116] on div "Next" at bounding box center [262, 118] width 30 height 30
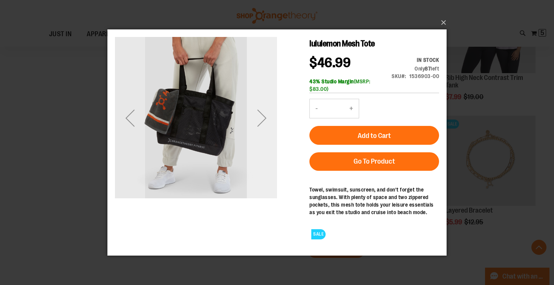
click at [264, 116] on div "Next" at bounding box center [262, 118] width 30 height 30
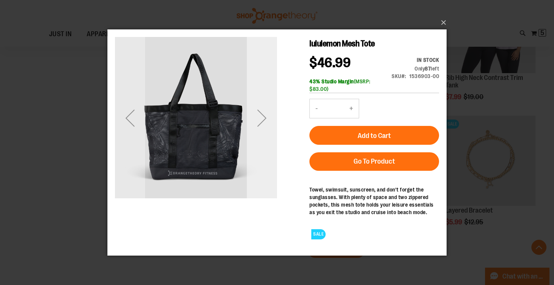
click at [264, 116] on div "Next" at bounding box center [262, 118] width 30 height 30
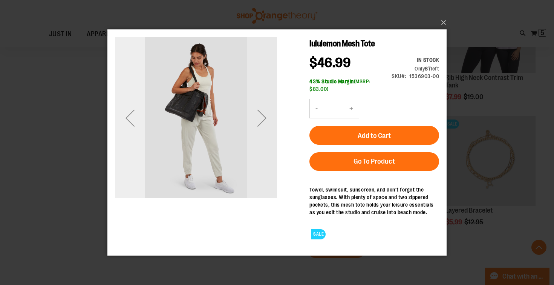
click at [125, 116] on div "Previous" at bounding box center [130, 118] width 30 height 30
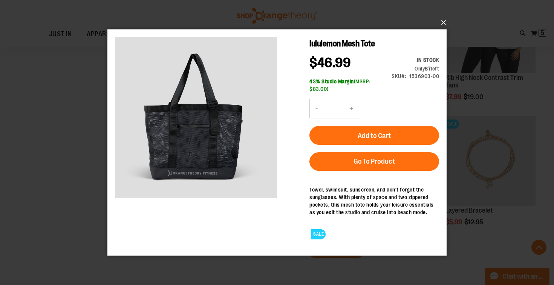
click at [444, 23] on button "×" at bounding box center [279, 22] width 339 height 17
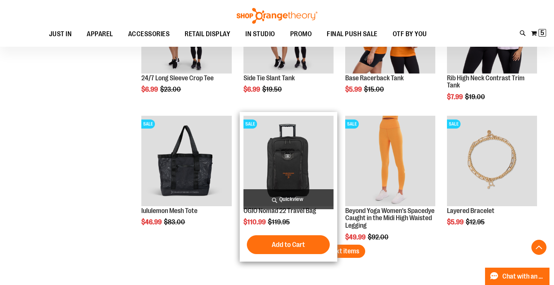
click at [294, 200] on span "Quickview" at bounding box center [288, 199] width 90 height 20
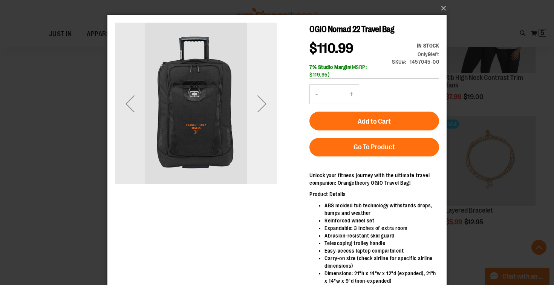
click at [264, 104] on div "Next" at bounding box center [262, 103] width 30 height 30
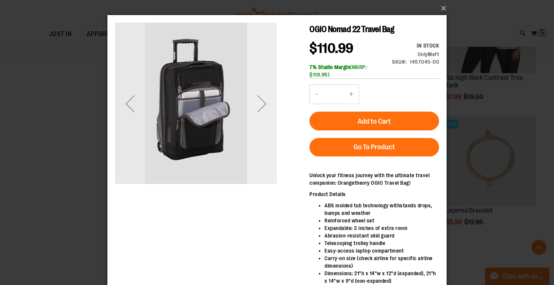
click at [261, 103] on div "Next" at bounding box center [262, 103] width 30 height 30
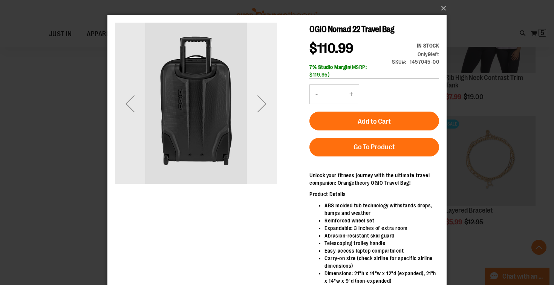
click at [261, 103] on div "Next" at bounding box center [262, 103] width 30 height 30
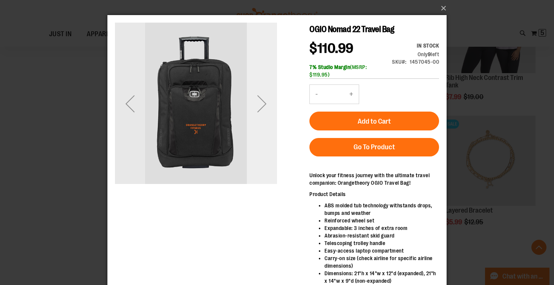
click at [261, 103] on div "Next" at bounding box center [262, 103] width 30 height 30
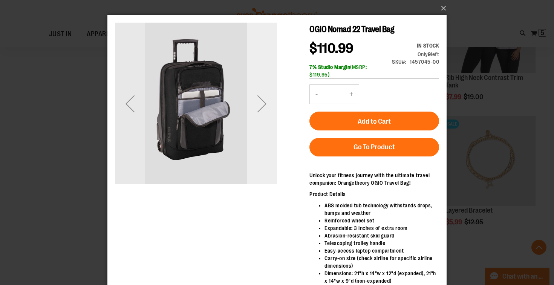
click at [261, 103] on div "Next" at bounding box center [262, 103] width 30 height 30
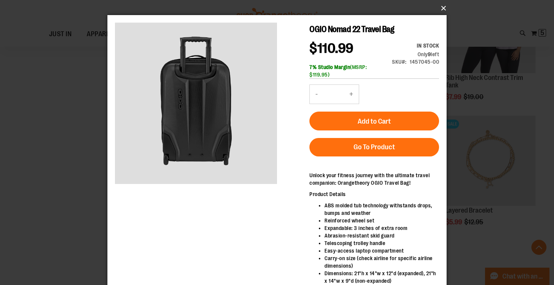
click at [441, 9] on button "×" at bounding box center [279, 8] width 339 height 17
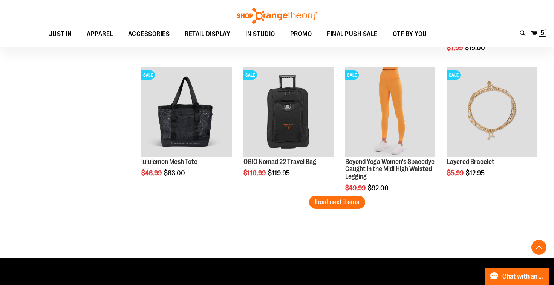
scroll to position [5138, 0]
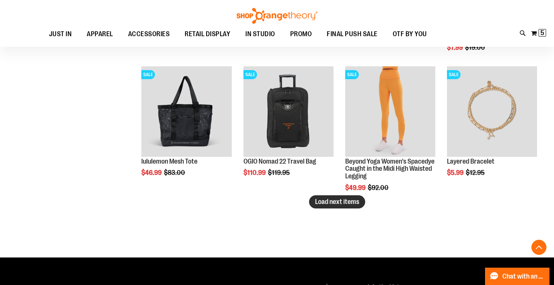
click at [332, 204] on span "Load next items" at bounding box center [337, 202] width 44 height 8
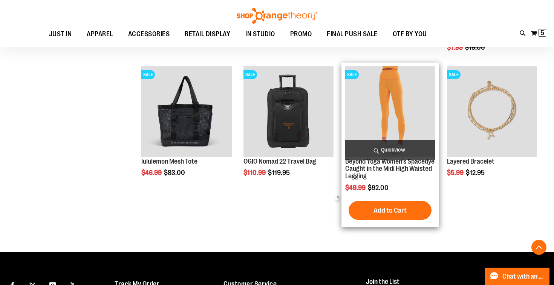
click at [387, 147] on span "Quickview" at bounding box center [390, 150] width 90 height 20
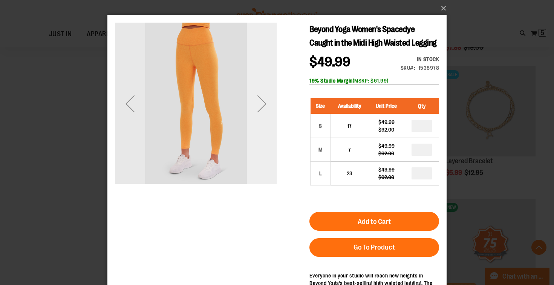
click at [261, 102] on div "Next" at bounding box center [262, 103] width 30 height 30
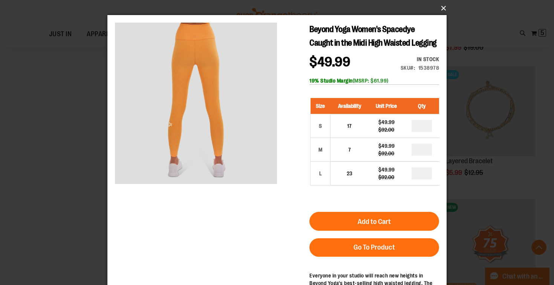
click at [443, 7] on button "×" at bounding box center [279, 8] width 339 height 17
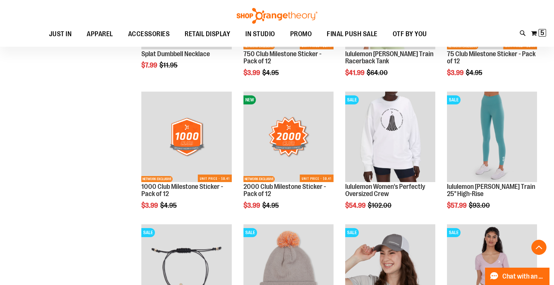
scroll to position [5394, 0]
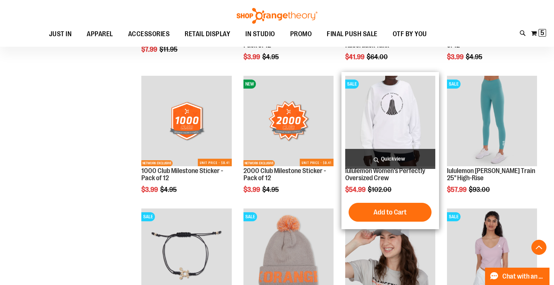
click at [395, 157] on span "Quickview" at bounding box center [390, 159] width 90 height 20
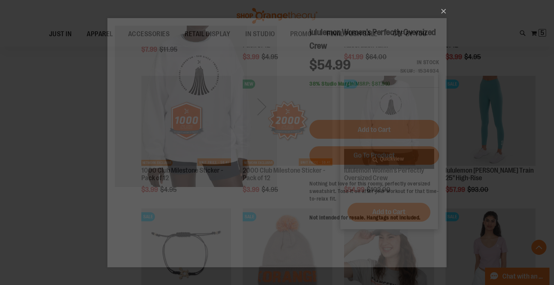
scroll to position [0, 0]
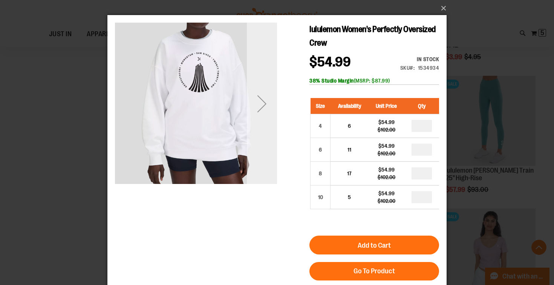
click at [263, 108] on div "Next" at bounding box center [262, 103] width 30 height 30
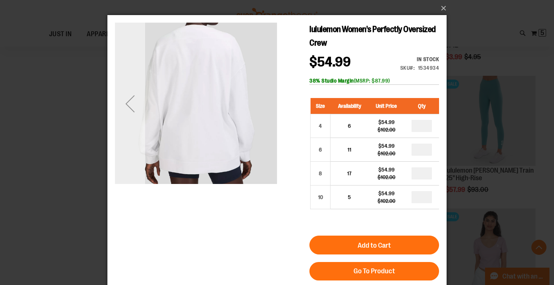
click at [134, 109] on div "Previous" at bounding box center [130, 103] width 30 height 30
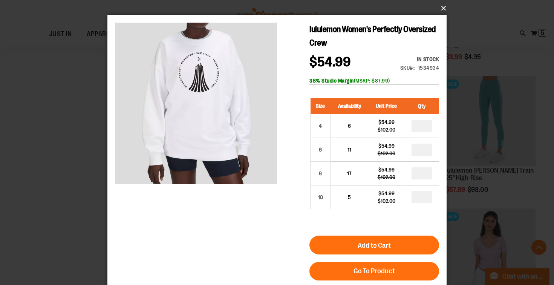
click at [442, 8] on button "×" at bounding box center [279, 8] width 339 height 17
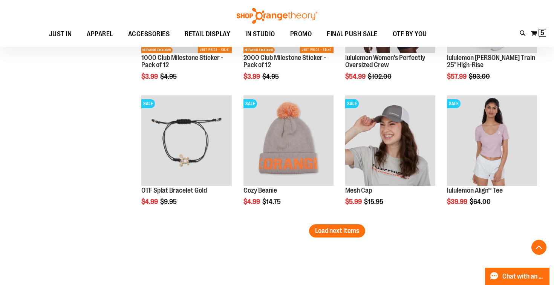
scroll to position [5514, 0]
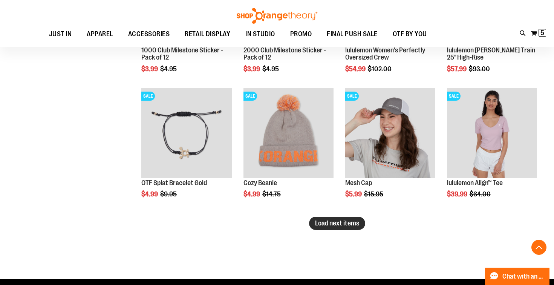
click at [348, 223] on span "Load next items" at bounding box center [337, 223] width 44 height 8
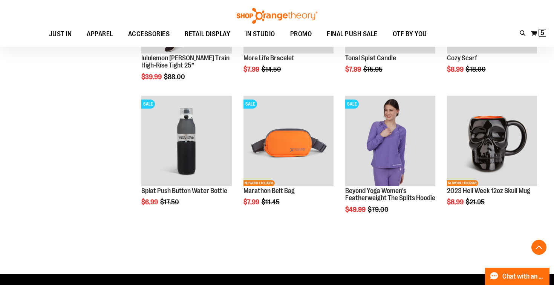
scroll to position [5910, 0]
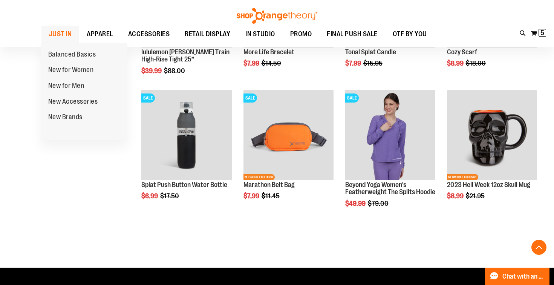
click at [64, 29] on span "JUST IN" at bounding box center [60, 34] width 23 height 17
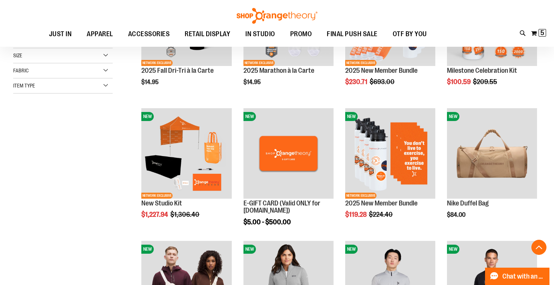
scroll to position [207, 0]
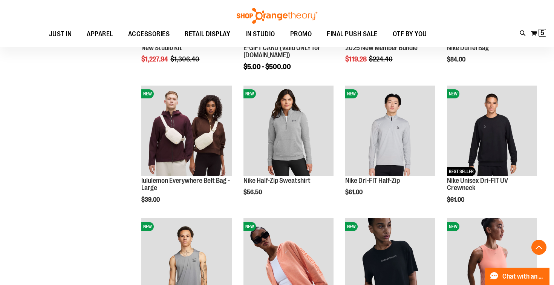
scroll to position [333, 0]
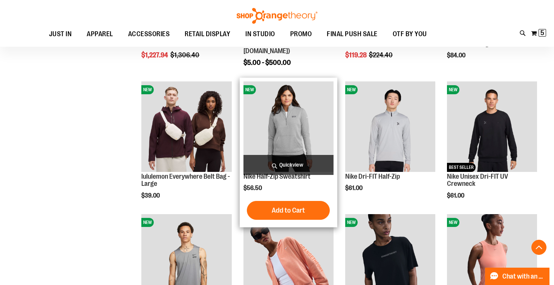
click at [283, 168] on span "Quickview" at bounding box center [288, 165] width 90 height 20
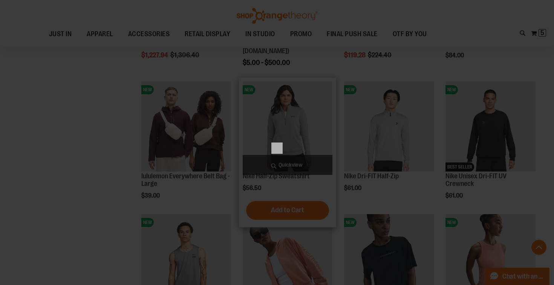
scroll to position [0, 0]
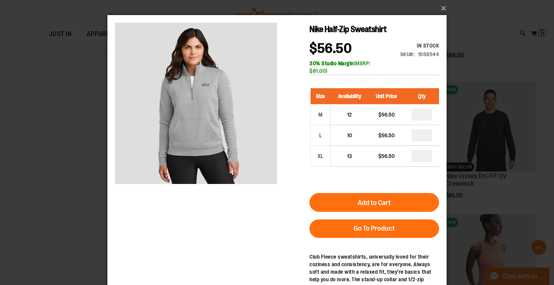
click at [279, 105] on div "Nike Half-Zip Sweatshirt $56.50 In stock Only %1 left SKU 1556544 30% Studio Ma…" at bounding box center [277, 79] width 324 height 113
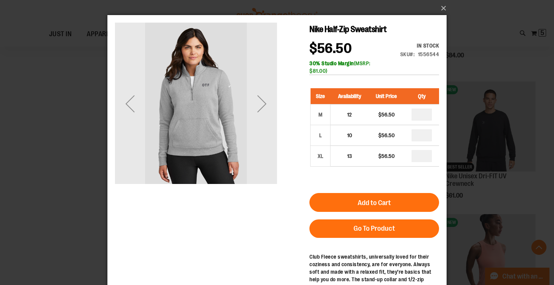
click at [261, 104] on div "Next" at bounding box center [262, 103] width 30 height 30
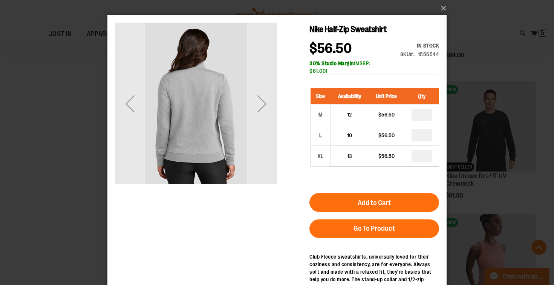
click at [261, 104] on div "Next" at bounding box center [262, 103] width 30 height 30
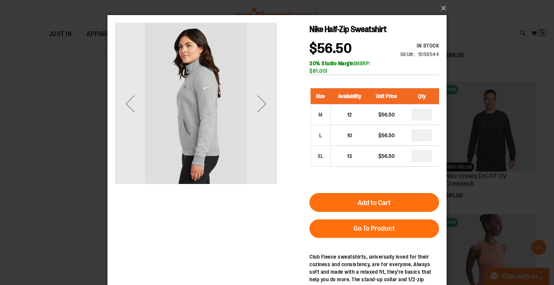
click at [261, 104] on div "Next" at bounding box center [262, 103] width 30 height 30
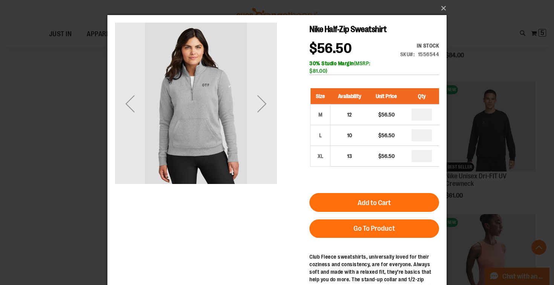
click at [261, 104] on div "Next" at bounding box center [262, 103] width 30 height 30
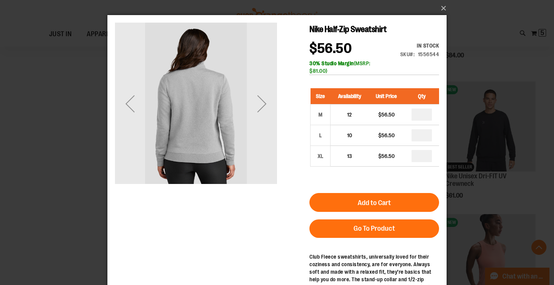
click at [261, 104] on div "Next" at bounding box center [262, 103] width 30 height 30
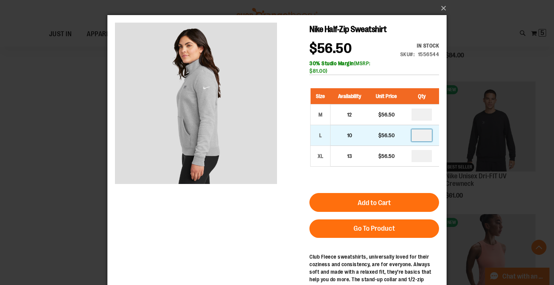
click at [422, 137] on input "number" at bounding box center [421, 135] width 20 height 12
type input "*"
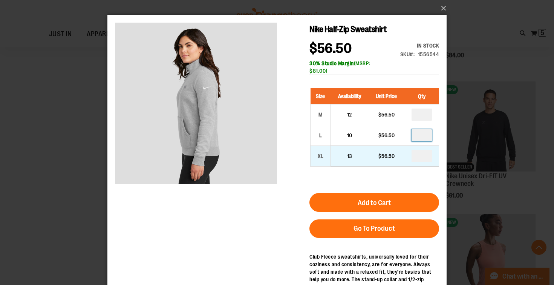
type input "*"
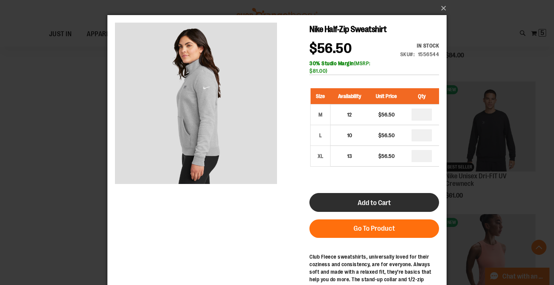
click at [381, 202] on span "Add to Cart" at bounding box center [373, 202] width 33 height 8
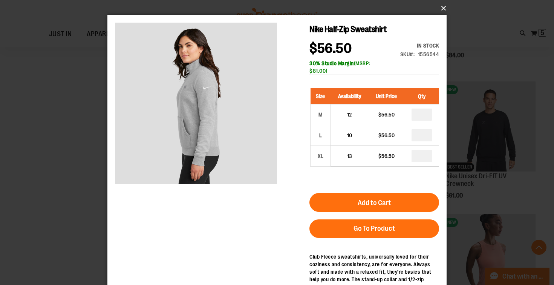
click at [442, 8] on button "×" at bounding box center [279, 8] width 339 height 17
click at [441, 6] on button "×" at bounding box center [279, 8] width 339 height 17
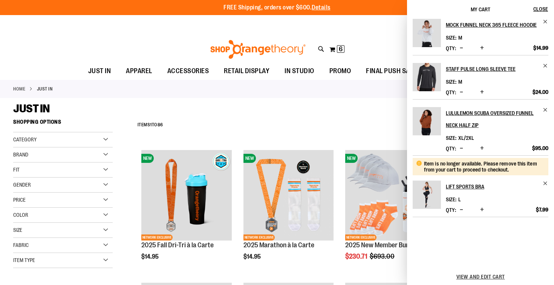
scroll to position [94, 0]
click at [542, 110] on span "Remove item" at bounding box center [545, 110] width 6 height 6
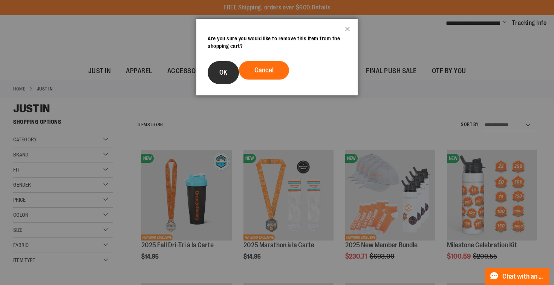
click at [221, 67] on button "OK" at bounding box center [222, 72] width 31 height 23
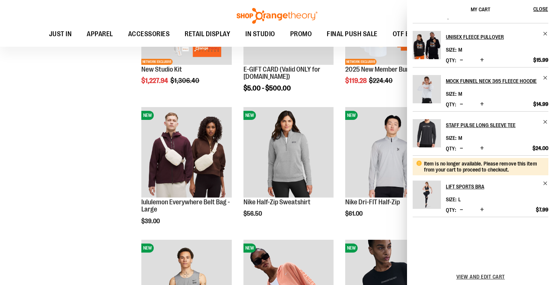
scroll to position [38, 0]
click at [543, 184] on span "Remove item" at bounding box center [545, 183] width 6 height 6
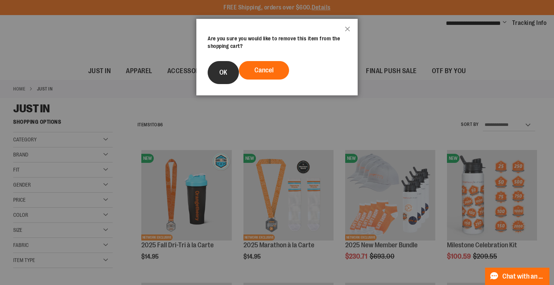
click at [217, 73] on button "OK" at bounding box center [222, 72] width 31 height 23
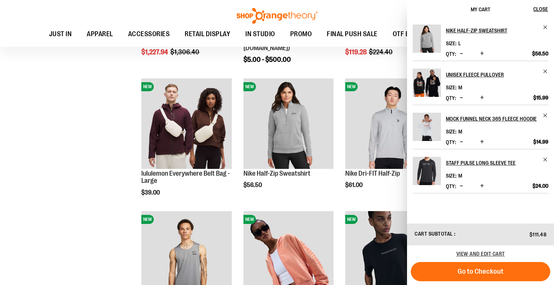
scroll to position [337, 0]
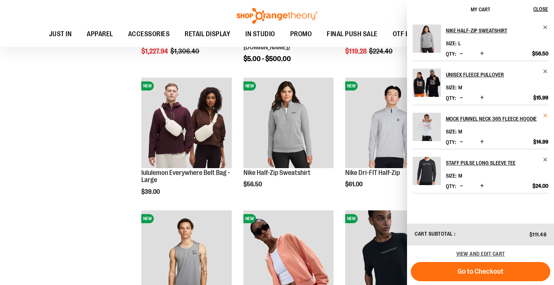
click at [545, 115] on span "Remove item" at bounding box center [545, 116] width 6 height 6
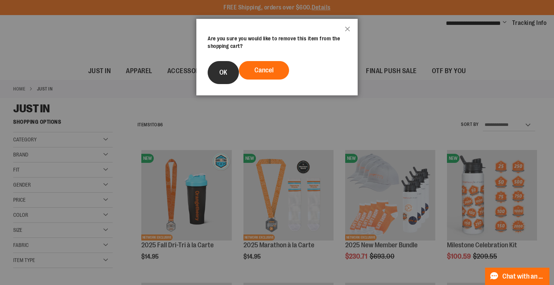
click at [231, 70] on button "OK" at bounding box center [222, 72] width 31 height 23
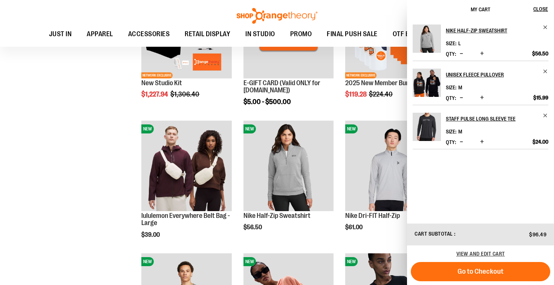
scroll to position [361, 0]
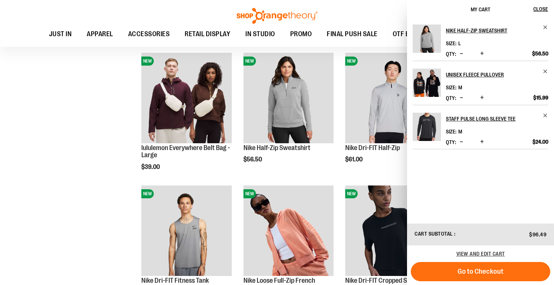
click at [384, 12] on div "Toggle Nav Search Popular Suggestions Advanced Search" at bounding box center [277, 23] width 554 height 47
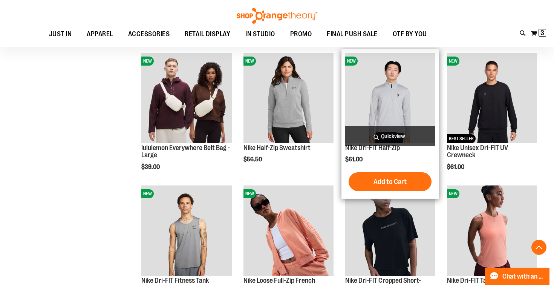
click at [387, 136] on span "Quickview" at bounding box center [390, 136] width 90 height 20
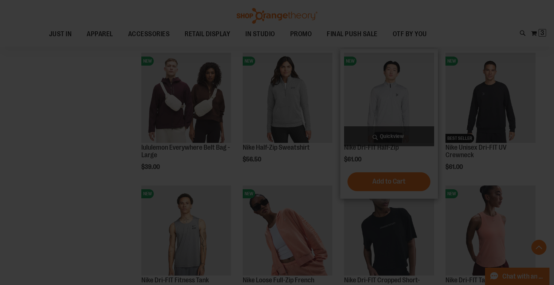
scroll to position [0, 0]
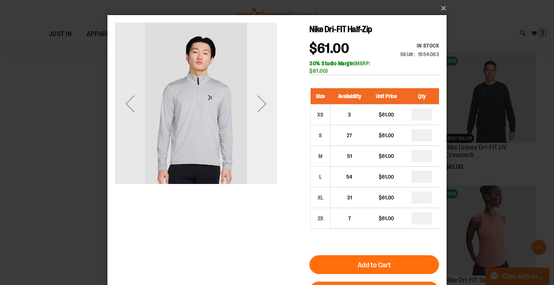
click at [262, 107] on div "Next" at bounding box center [262, 103] width 30 height 30
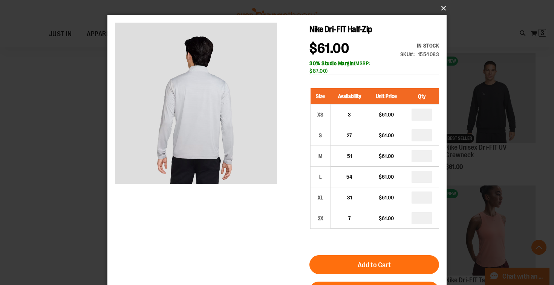
click at [441, 8] on button "×" at bounding box center [279, 8] width 339 height 17
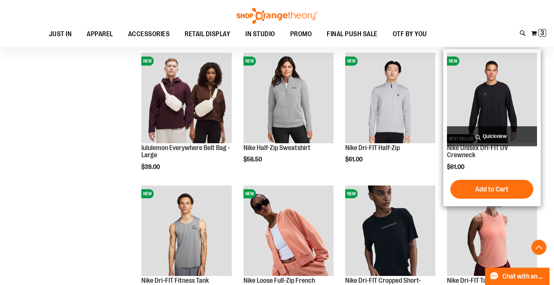
click at [493, 136] on span "Quickview" at bounding box center [492, 136] width 90 height 20
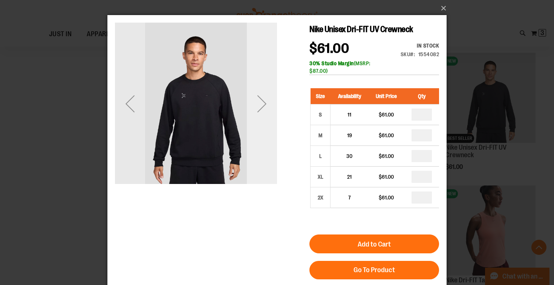
click at [272, 105] on div "Next" at bounding box center [262, 103] width 30 height 30
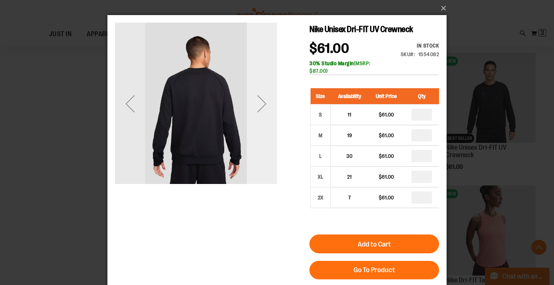
click at [266, 94] on div "Next" at bounding box center [262, 103] width 30 height 30
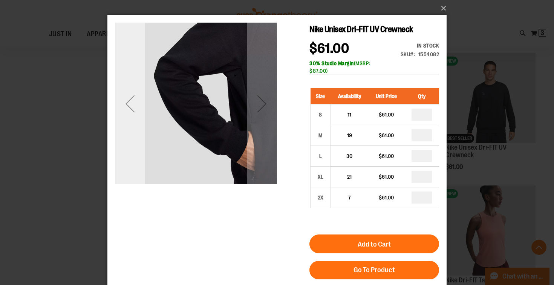
click at [133, 104] on div "Previous" at bounding box center [130, 103] width 30 height 30
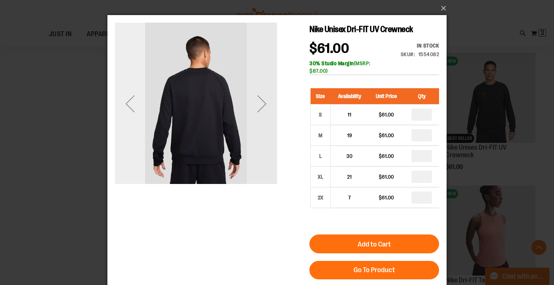
click at [133, 104] on div "Previous" at bounding box center [130, 103] width 30 height 30
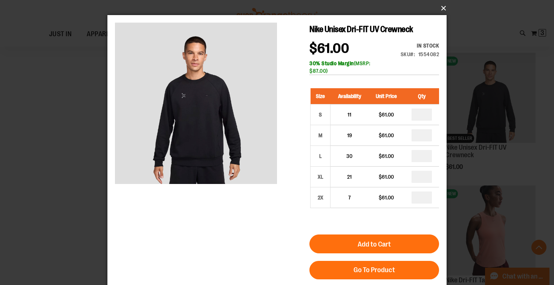
click at [442, 9] on button "×" at bounding box center [279, 8] width 339 height 17
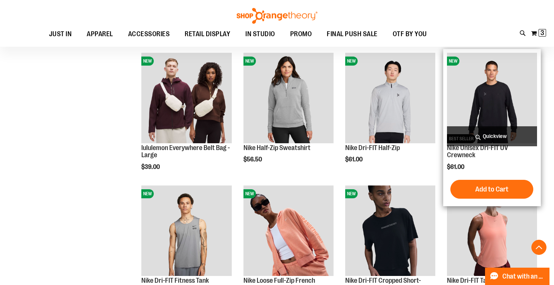
click at [493, 135] on span "Quickview" at bounding box center [492, 136] width 90 height 20
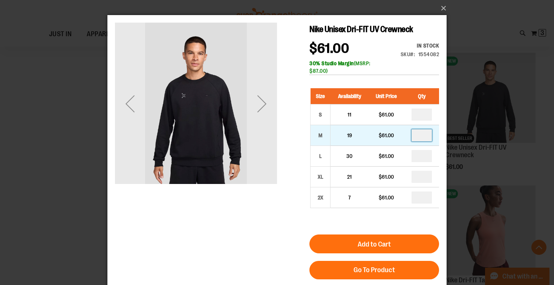
click at [424, 136] on input "number" at bounding box center [421, 135] width 20 height 12
type input "*"
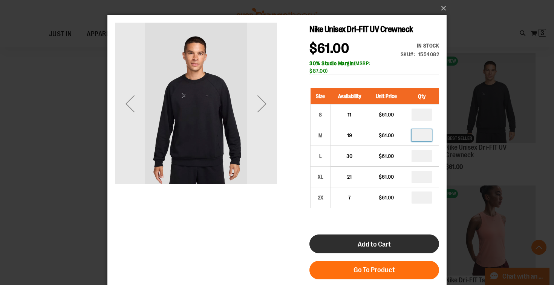
click at [369, 246] on span "Add to Cart" at bounding box center [373, 244] width 33 height 8
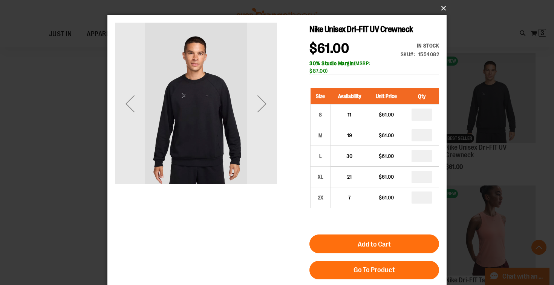
click at [442, 8] on button "×" at bounding box center [279, 8] width 339 height 17
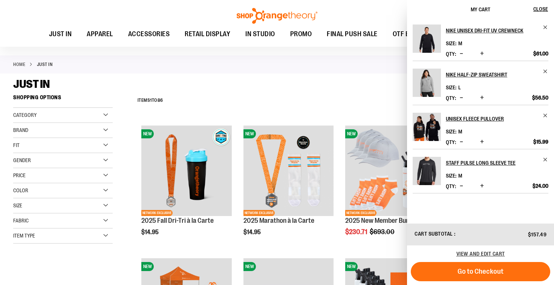
scroll to position [26, 0]
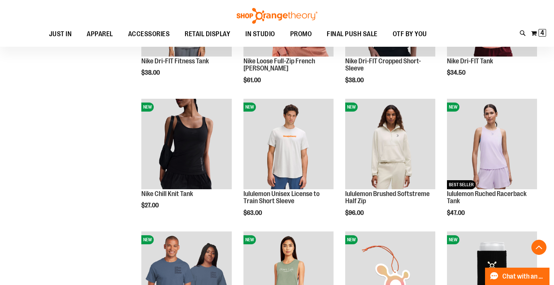
scroll to position [588, 0]
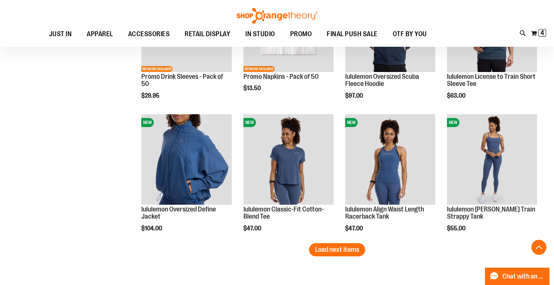
scroll to position [1097, 0]
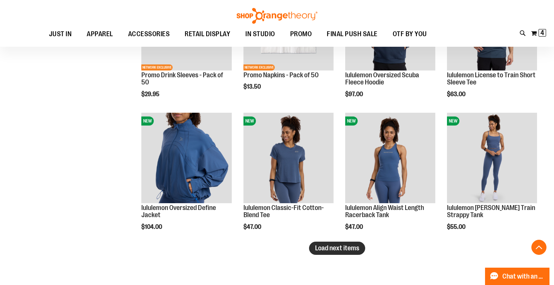
click at [354, 248] on span "Load next items" at bounding box center [337, 248] width 44 height 8
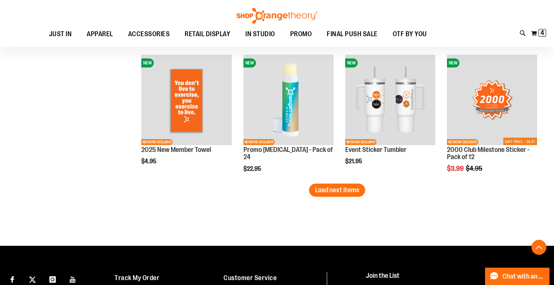
scroll to position [1564, 0]
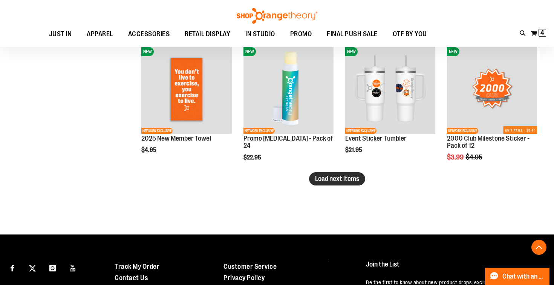
click at [331, 178] on span "Load next items" at bounding box center [337, 179] width 44 height 8
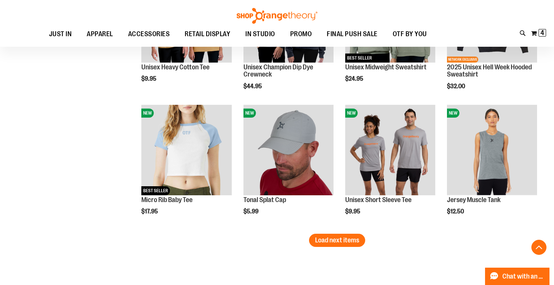
scroll to position [1903, 0]
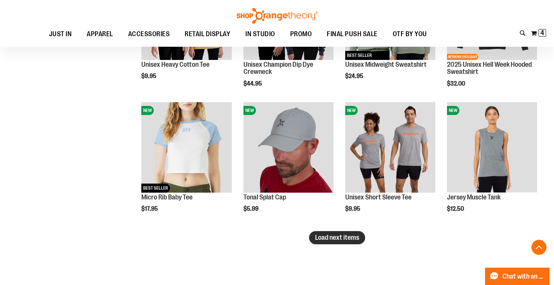
click at [335, 238] on span "Load next items" at bounding box center [337, 237] width 44 height 8
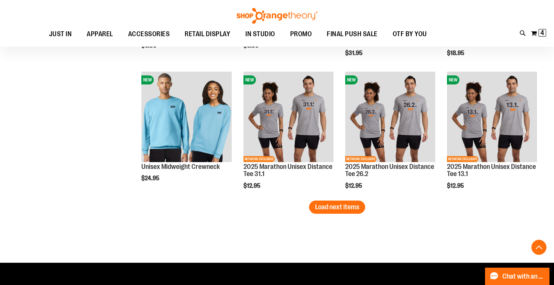
scroll to position [2333, 0]
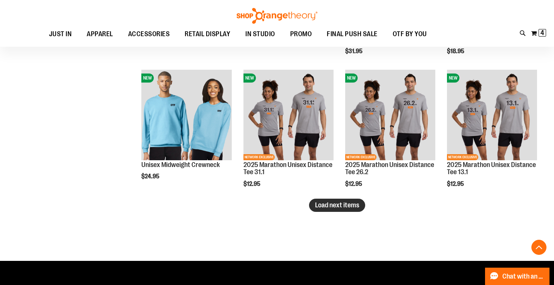
click at [335, 204] on span "Load next items" at bounding box center [337, 205] width 44 height 8
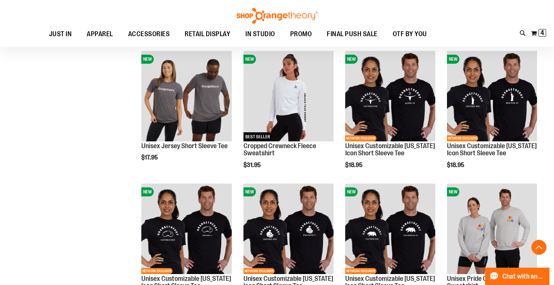
scroll to position [2481, 0]
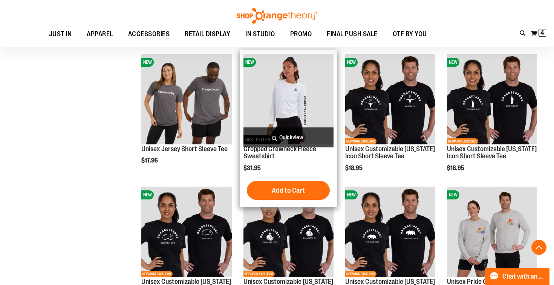
click at [297, 135] on span "Quickview" at bounding box center [288, 137] width 90 height 20
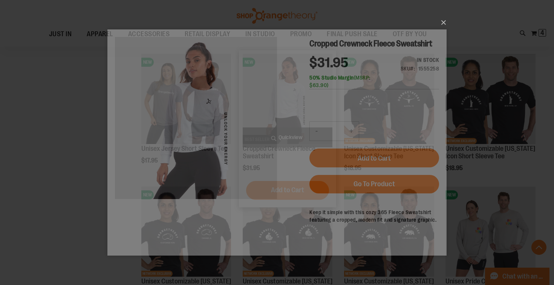
scroll to position [0, 0]
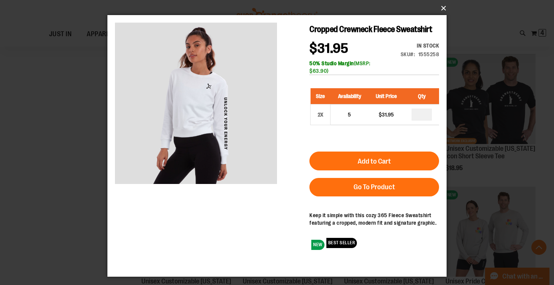
click at [442, 7] on button "×" at bounding box center [279, 8] width 339 height 17
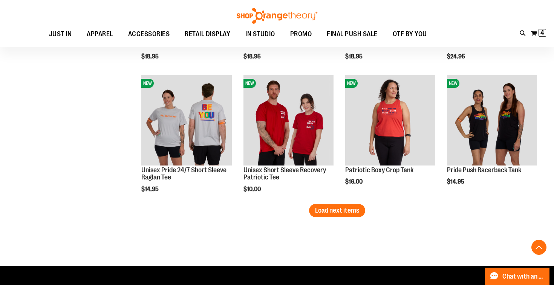
scroll to position [2735, 0]
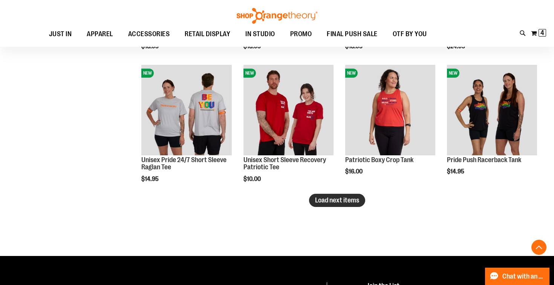
click at [323, 200] on span "Load next items" at bounding box center [337, 200] width 44 height 8
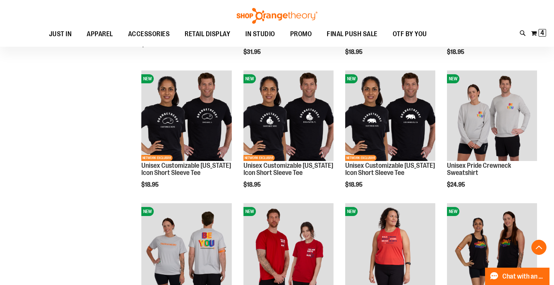
scroll to position [2512, 0]
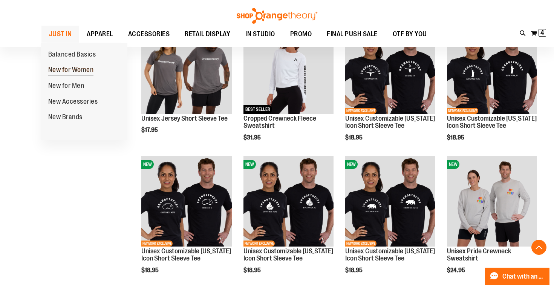
click at [62, 69] on span "New for Women" at bounding box center [71, 70] width 46 height 9
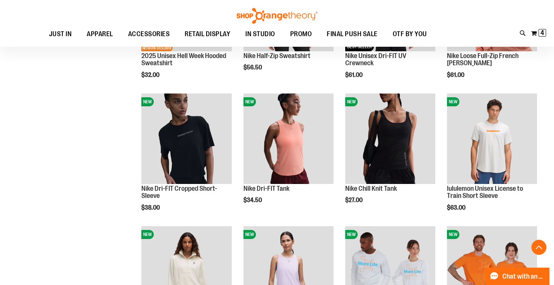
scroll to position [457, 0]
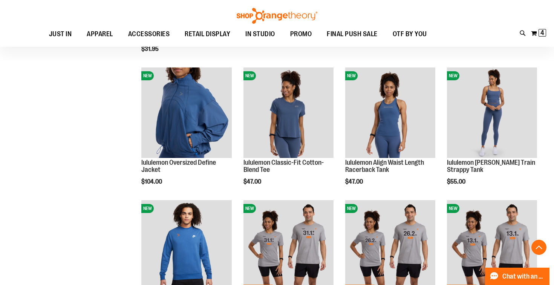
scroll to position [884, 0]
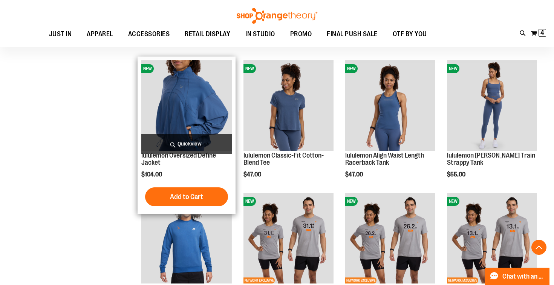
click at [188, 142] on span "Quickview" at bounding box center [186, 144] width 90 height 20
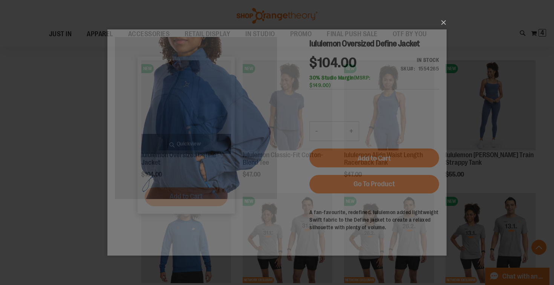
scroll to position [0, 0]
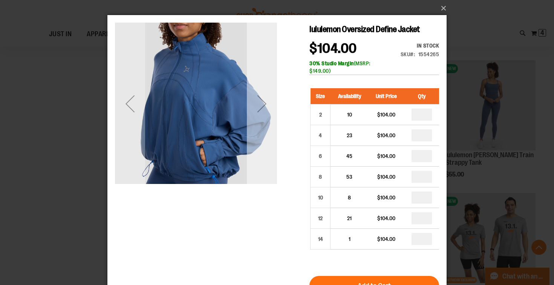
click at [262, 105] on div "Next" at bounding box center [262, 103] width 30 height 30
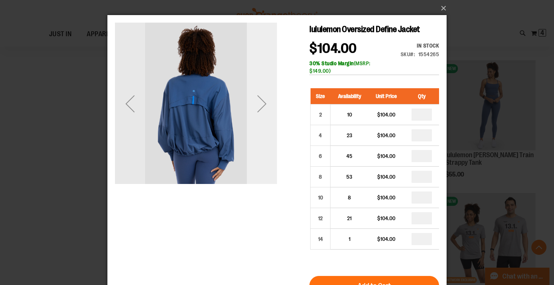
click at [262, 105] on div "Next" at bounding box center [262, 103] width 30 height 30
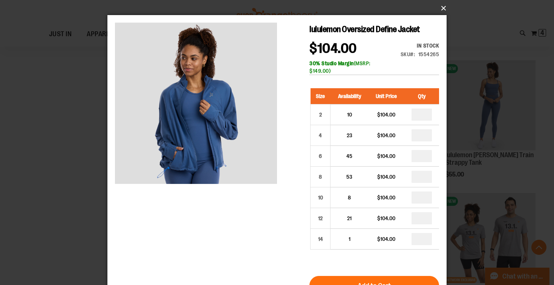
click at [441, 8] on button "×" at bounding box center [279, 8] width 339 height 17
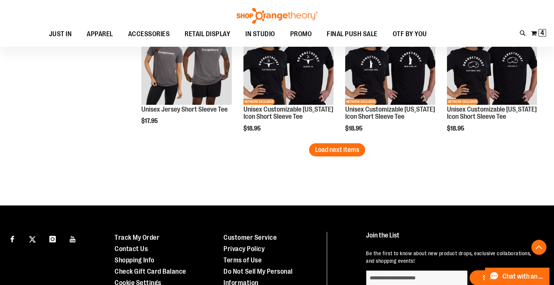
scroll to position [1211, 0]
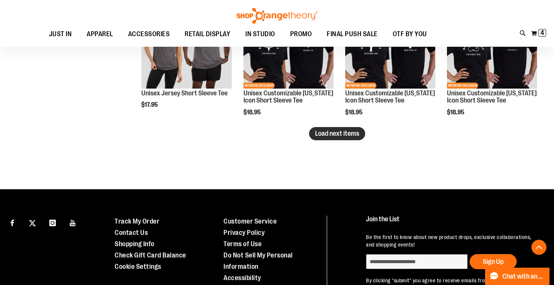
click at [342, 131] on span "Load next items" at bounding box center [337, 134] width 44 height 8
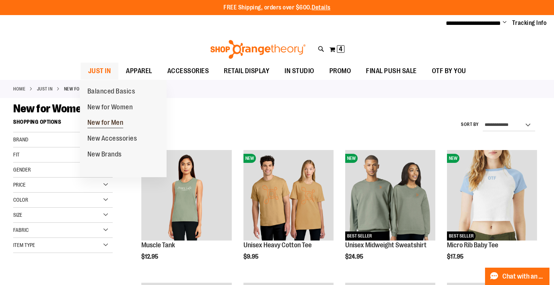
click at [102, 121] on span "New for Men" at bounding box center [105, 123] width 36 height 9
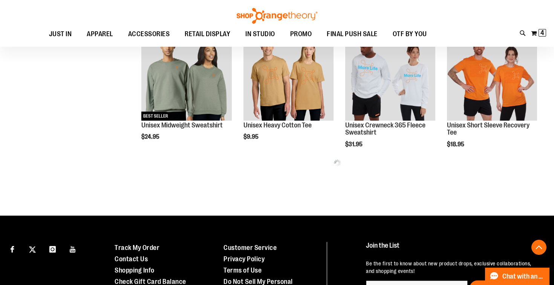
scroll to position [441, 0]
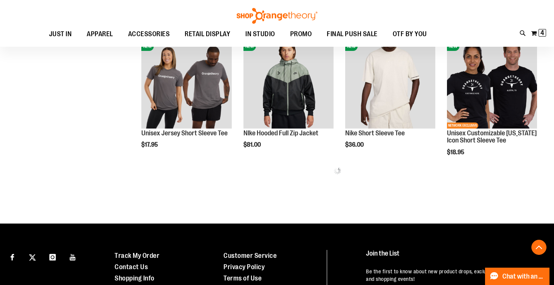
scroll to position [794, 0]
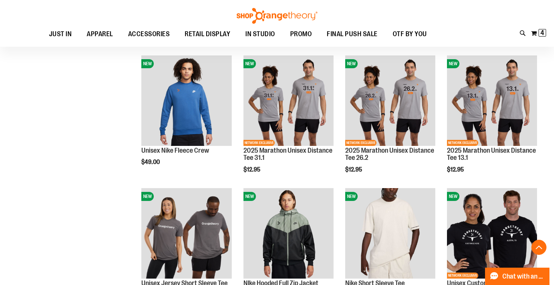
scroll to position [623, 0]
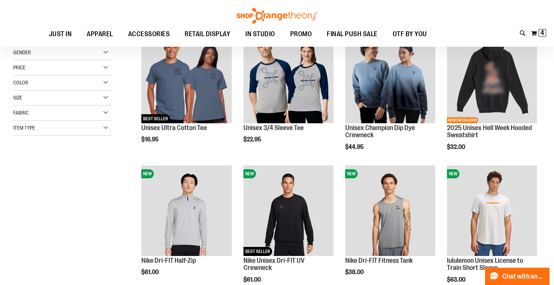
scroll to position [101, 0]
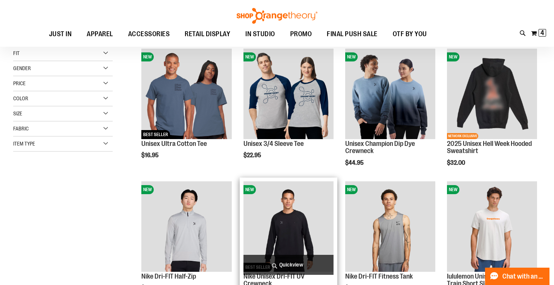
click at [288, 233] on img "product" at bounding box center [288, 226] width 90 height 90
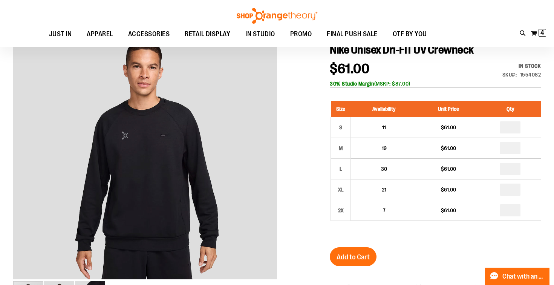
scroll to position [88, 0]
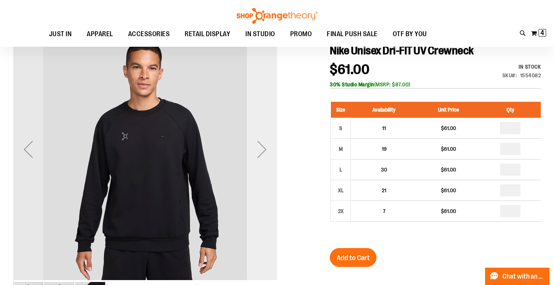
click at [255, 152] on div "Next" at bounding box center [262, 149] width 30 height 30
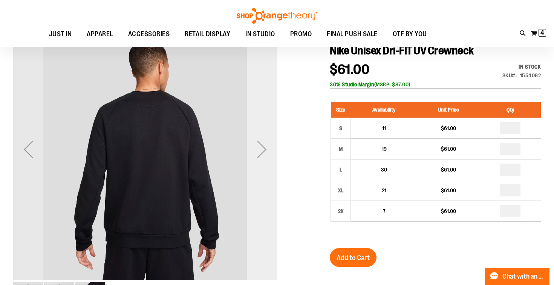
click at [256, 152] on div "Next" at bounding box center [262, 149] width 30 height 30
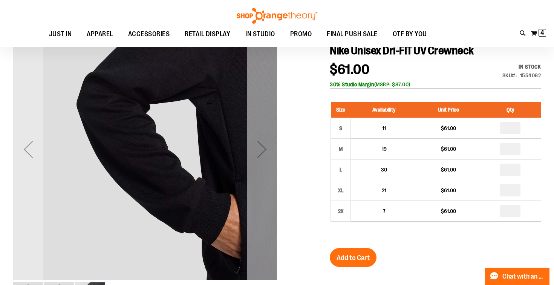
click at [256, 152] on div "Next" at bounding box center [262, 149] width 30 height 30
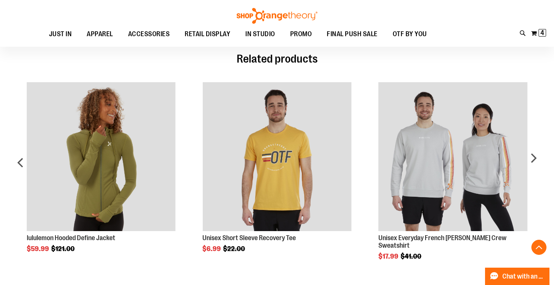
scroll to position [567, 0]
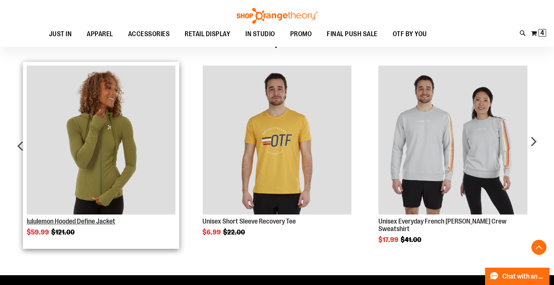
click at [89, 223] on link "lululemon Hooded Define Jacket" at bounding box center [71, 221] width 88 height 8
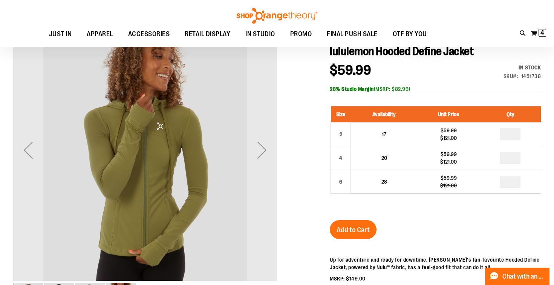
scroll to position [89, 0]
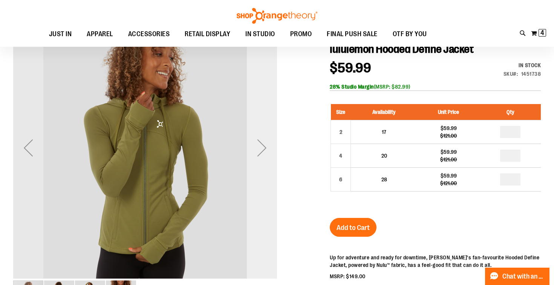
click at [257, 143] on div "Next" at bounding box center [262, 148] width 30 height 30
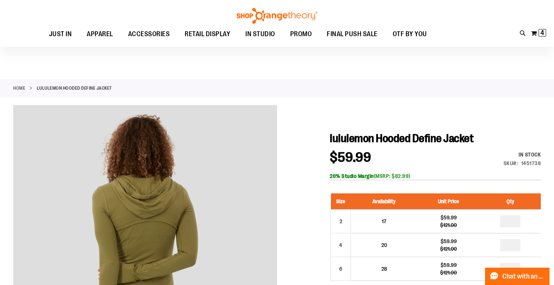
scroll to position [0, 0]
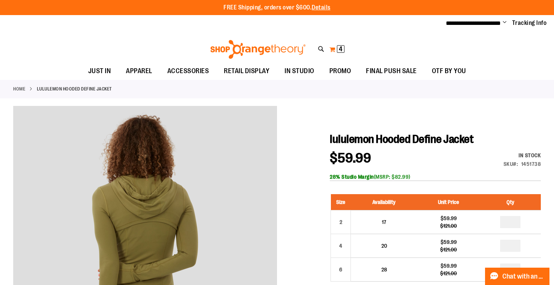
click at [342, 49] on span "4" at bounding box center [341, 49] width 4 height 8
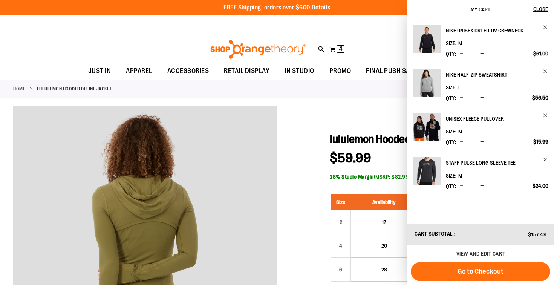
click at [423, 174] on img "Product" at bounding box center [426, 171] width 28 height 28
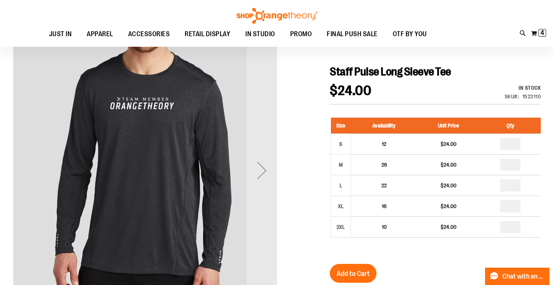
scroll to position [69, 0]
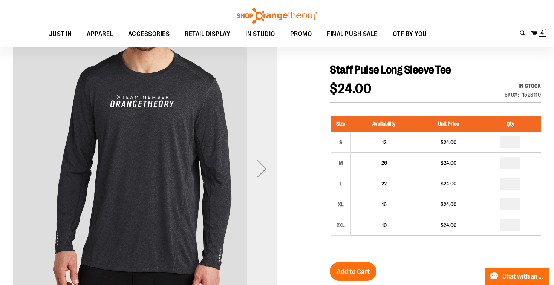
click at [262, 168] on div "Next" at bounding box center [262, 168] width 30 height 30
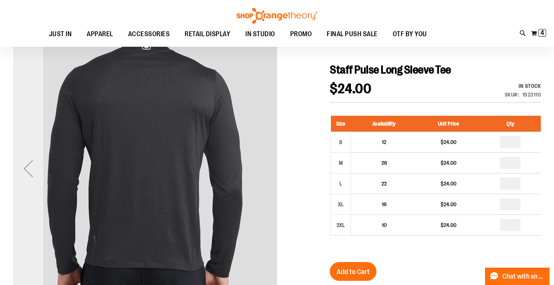
click at [32, 162] on div "Previous" at bounding box center [28, 168] width 30 height 30
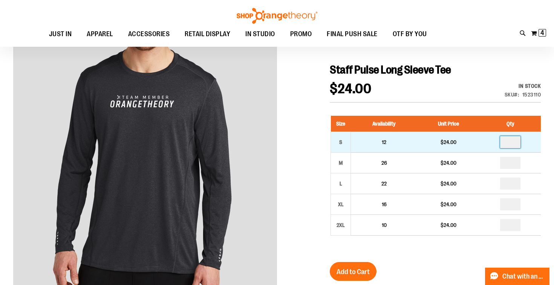
click at [514, 143] on input "number" at bounding box center [510, 142] width 20 height 12
type input "*"
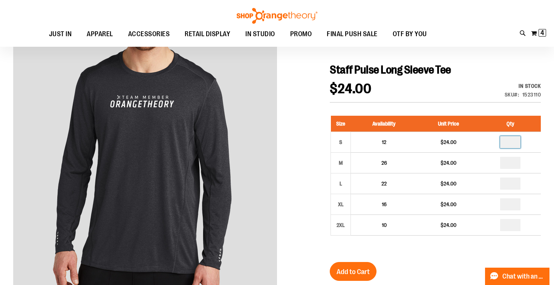
click at [427, 268] on div "Staff Pulse Long Sleeve Tee $24.00 In stock Only %1 left SKU 1523110 Size Avail…" at bounding box center [434, 259] width 211 height 393
click at [355, 267] on span "Add to Cart" at bounding box center [352, 271] width 33 height 8
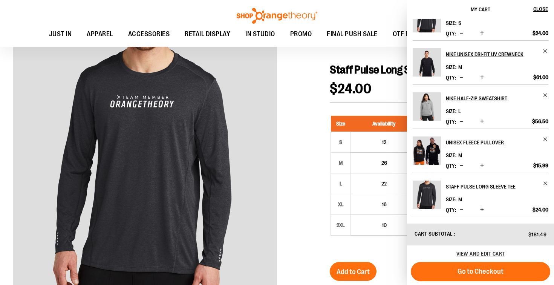
scroll to position [20, 0]
click at [543, 182] on span "Remove item" at bounding box center [545, 183] width 6 height 6
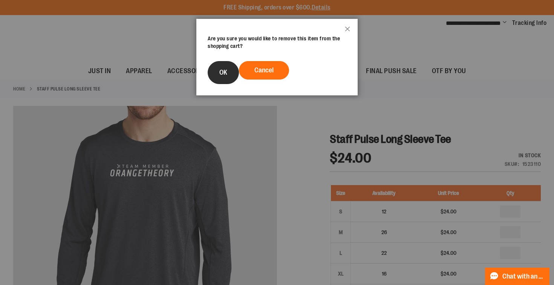
click at [222, 67] on button "OK" at bounding box center [222, 72] width 31 height 23
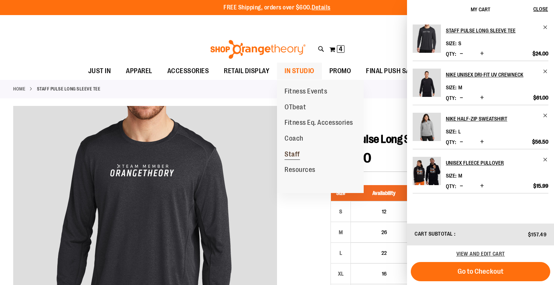
click at [291, 150] on span "Staff" at bounding box center [291, 154] width 15 height 9
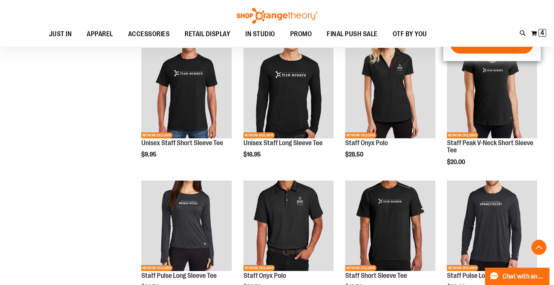
scroll to position [238, 0]
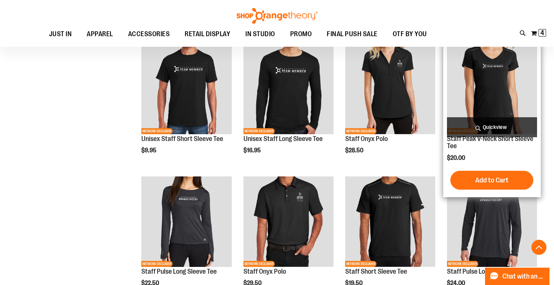
click at [494, 125] on span "Quickview" at bounding box center [492, 127] width 90 height 20
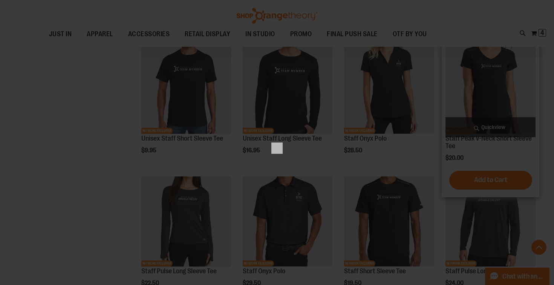
scroll to position [0, 0]
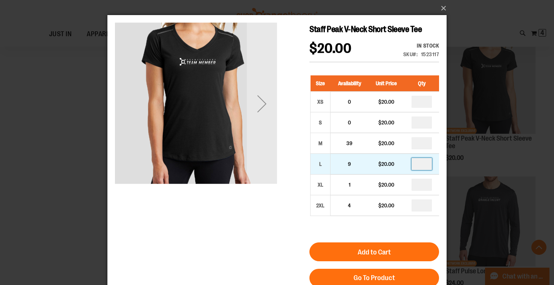
click at [425, 165] on input "number" at bounding box center [421, 164] width 20 height 12
type input "*"
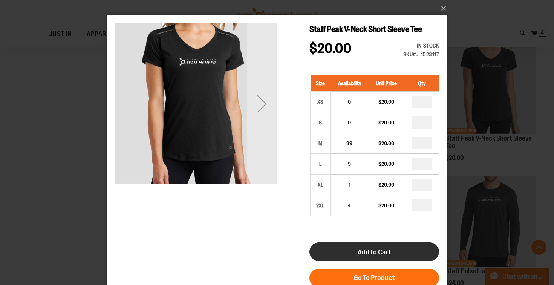
click at [357, 251] on button "Add to Cart" at bounding box center [374, 251] width 130 height 19
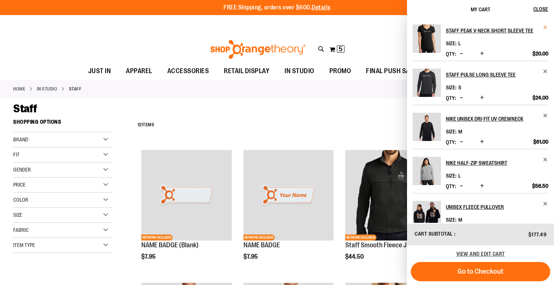
click at [543, 28] on span "Remove item" at bounding box center [545, 27] width 6 height 6
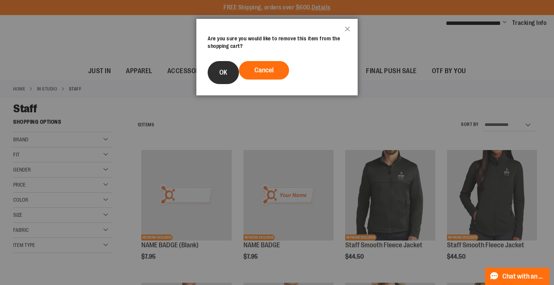
click at [216, 75] on button "OK" at bounding box center [222, 72] width 31 height 23
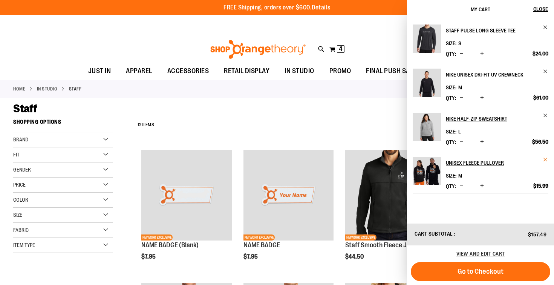
click at [545, 157] on span "Remove item" at bounding box center [545, 160] width 6 height 6
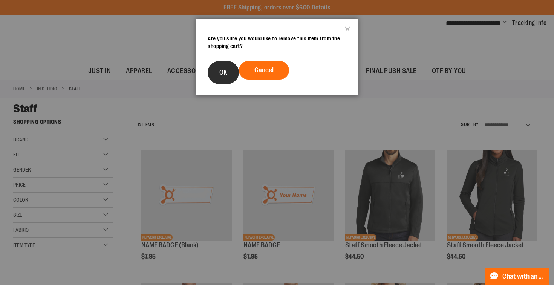
click at [226, 76] on span "OK" at bounding box center [223, 73] width 8 height 8
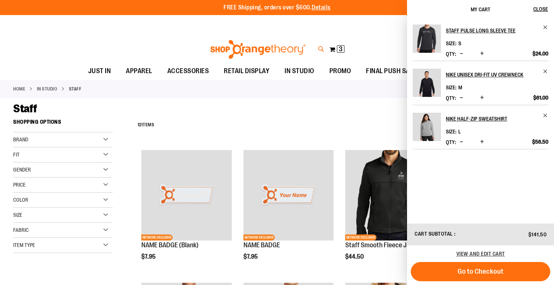
click at [318, 52] on icon at bounding box center [321, 49] width 6 height 9
